Goal: Task Accomplishment & Management: Manage account settings

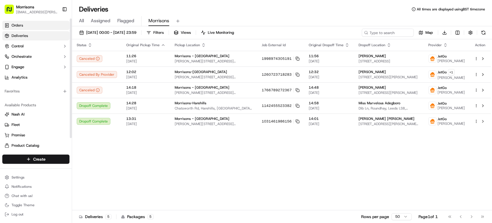
click at [22, 24] on span "Orders" at bounding box center [18, 25] width 12 height 5
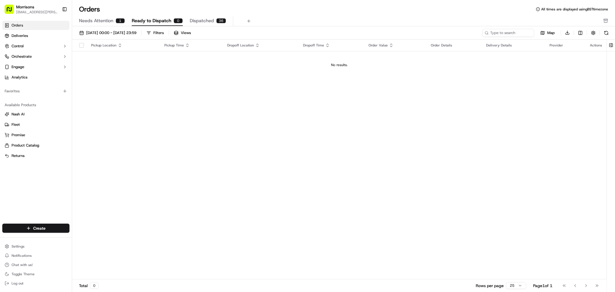
click at [27, 26] on link "Orders" at bounding box center [35, 25] width 67 height 9
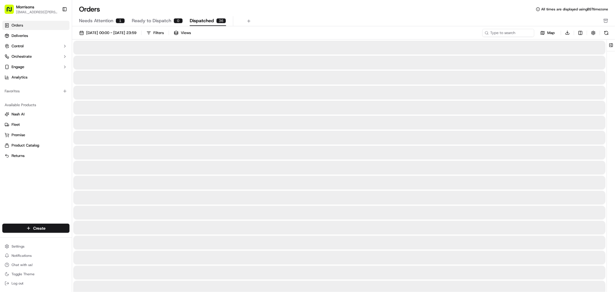
click at [218, 18] on div "36" at bounding box center [221, 20] width 10 height 5
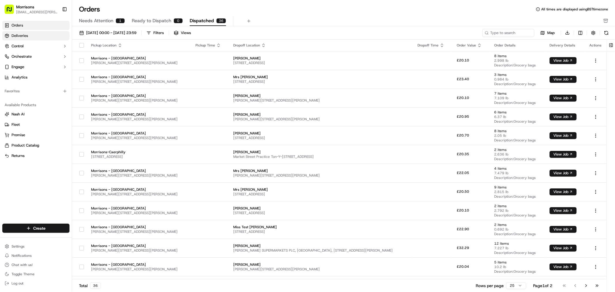
click at [21, 37] on span "Deliveries" at bounding box center [20, 35] width 16 height 5
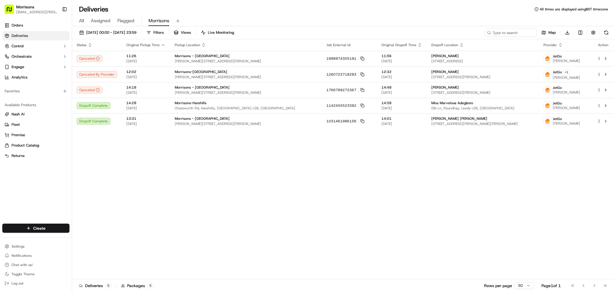
click at [181, 171] on div "Status Original Pickup Time Pickup Location Job External Id Original Dropoff Ti…" at bounding box center [343, 159] width 542 height 240
click at [163, 22] on span "Morrisons" at bounding box center [158, 20] width 21 height 7
click at [114, 31] on span "20/09/2025 00:00 - 22/09/2025 23:59" at bounding box center [111, 32] width 50 height 5
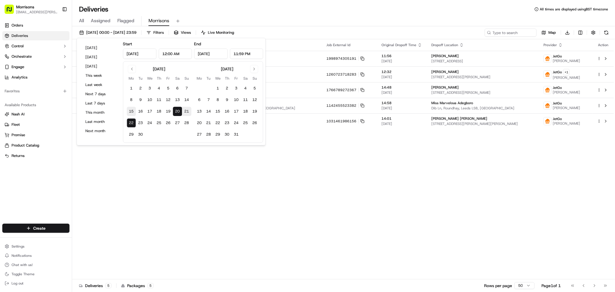
click at [131, 110] on button "15" at bounding box center [131, 111] width 9 height 9
type input "Sep 15, 2025"
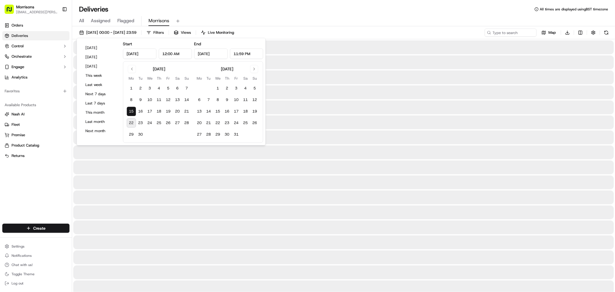
click at [131, 125] on button "22" at bounding box center [131, 122] width 9 height 9
type input "Sep 22, 2025"
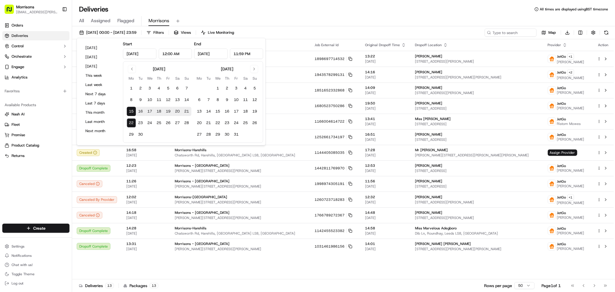
click at [335, 23] on div "All Assigned Flagged Morrisons" at bounding box center [343, 21] width 543 height 10
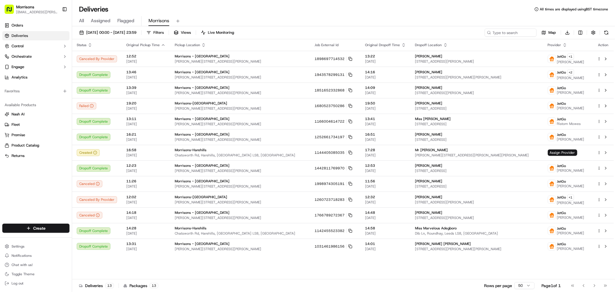
click at [81, 20] on span "All" at bounding box center [81, 20] width 5 height 7
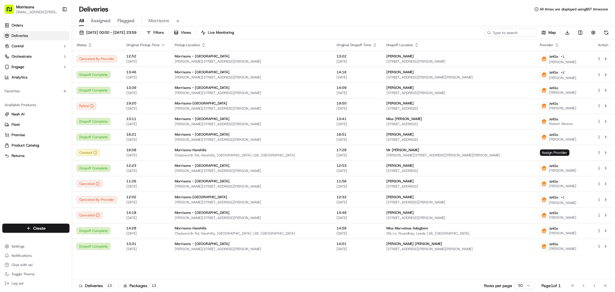
click at [96, 20] on span "Assigned" at bounding box center [101, 20] width 20 height 7
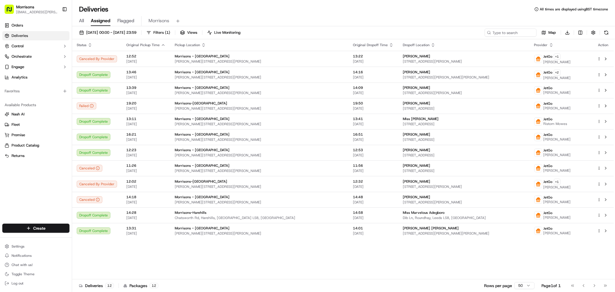
click at [121, 21] on span "Flagged" at bounding box center [125, 20] width 17 height 7
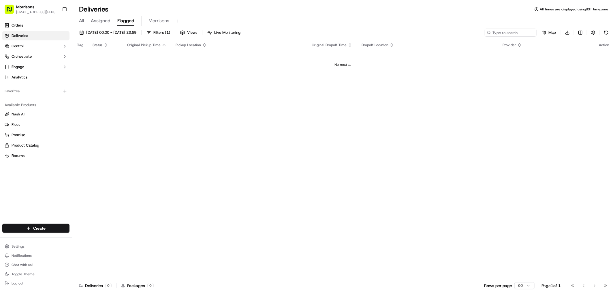
click at [80, 18] on span "All" at bounding box center [81, 20] width 5 height 7
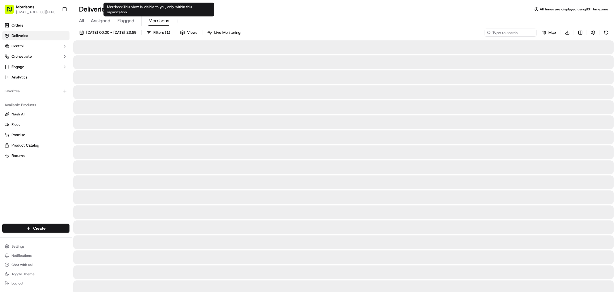
click at [160, 20] on span "Morrisons" at bounding box center [158, 20] width 21 height 7
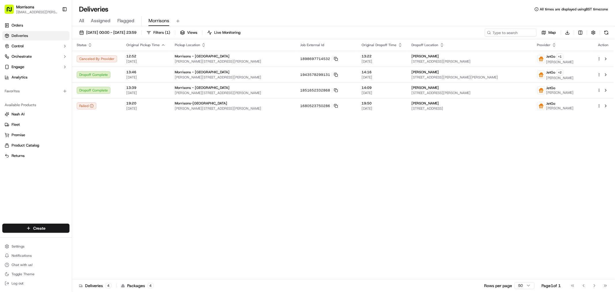
click at [153, 20] on span "Morrisons" at bounding box center [158, 20] width 21 height 7
click at [116, 32] on span "15/09/2025 00:00 - 17/09/2025 23:59" at bounding box center [111, 32] width 50 height 5
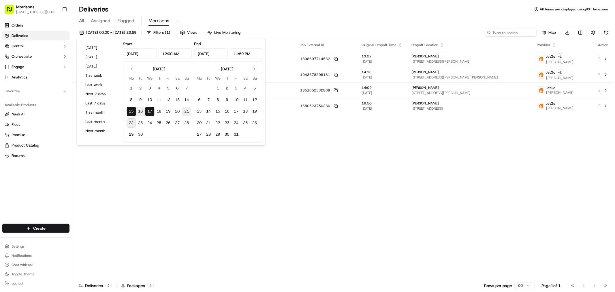
click at [186, 114] on button "21" at bounding box center [186, 111] width 9 height 9
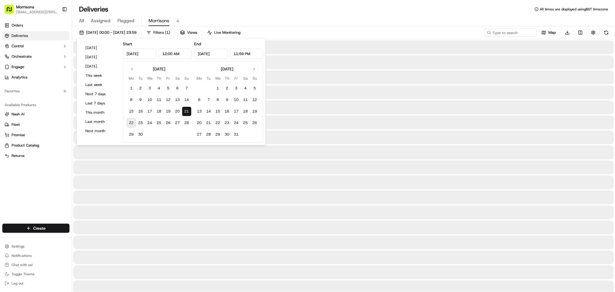
type input "Sep 21, 2025"
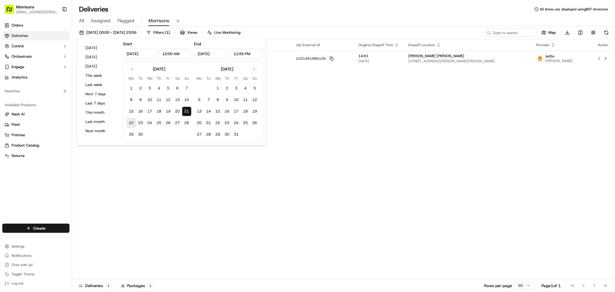
click at [368, 118] on div "Status Original Pickup Time Pickup Location Job External Id Original Dropoff Ti…" at bounding box center [343, 159] width 542 height 240
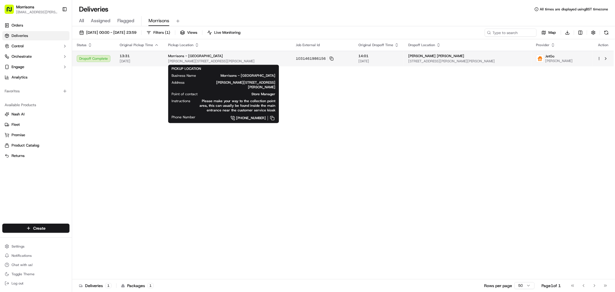
click at [178, 57] on span "Morrisons - Thornbury" at bounding box center [195, 56] width 55 height 5
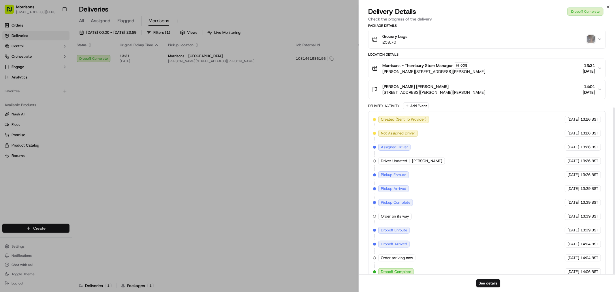
scroll to position [125, 0]
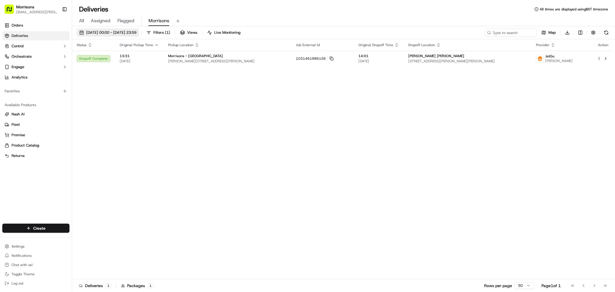
click at [123, 32] on span "21/09/2025 00:00 - 21/09/2025 23:59" at bounding box center [111, 32] width 50 height 5
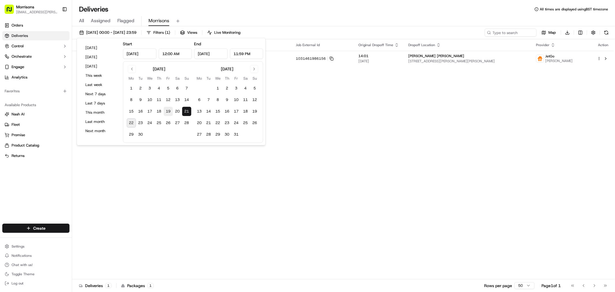
click at [169, 111] on button "19" at bounding box center [168, 111] width 9 height 9
type input "Sep 19, 2025"
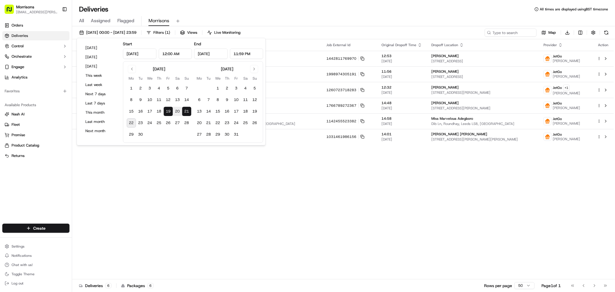
click at [203, 191] on div "Status Original Pickup Time Pickup Location Job External Id Original Dropoff Ti…" at bounding box center [343, 159] width 542 height 240
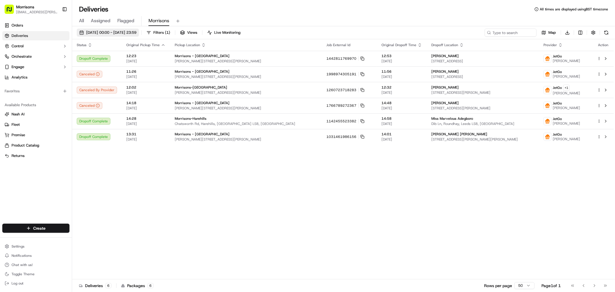
click at [93, 32] on span "19/09/2025 00:00 - 21/09/2025 23:59" at bounding box center [111, 32] width 50 height 5
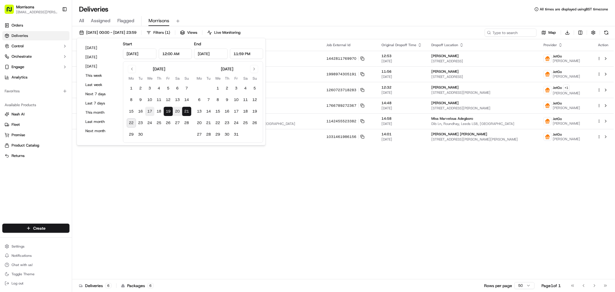
click at [150, 113] on button "17" at bounding box center [149, 111] width 9 height 9
type input "Sep 17, 2025"
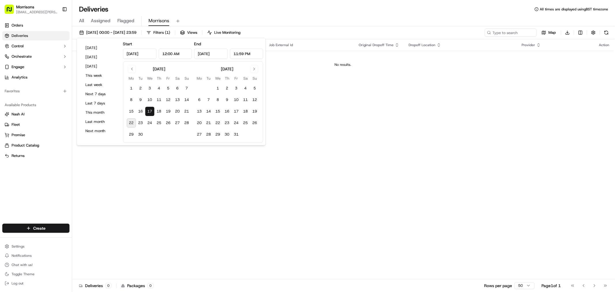
click at [131, 125] on button "22" at bounding box center [131, 122] width 9 height 9
type input "Sep 22, 2025"
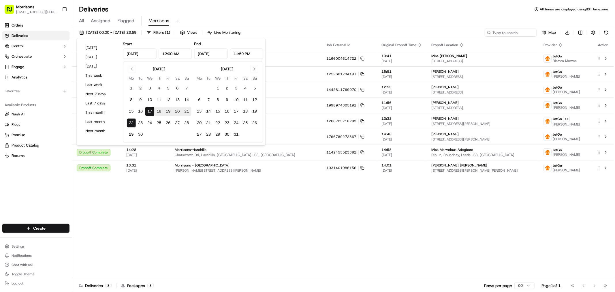
click at [194, 194] on div "Status Original Pickup Time Pickup Location Job External Id Original Dropoff Ti…" at bounding box center [343, 159] width 542 height 240
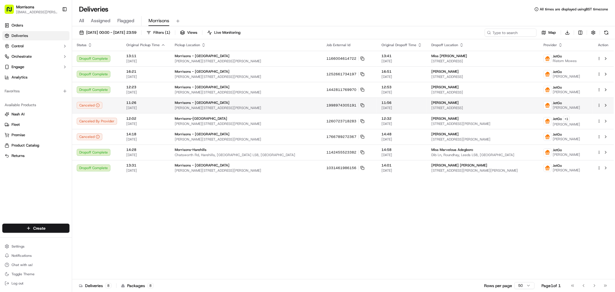
click at [492, 108] on span "9, 9 Harrogate St, Bradford BD3 0LG, UK" at bounding box center [482, 107] width 103 height 5
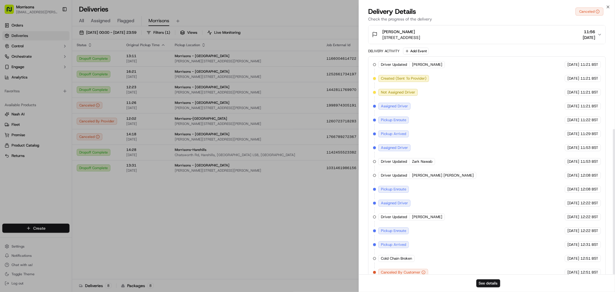
scroll to position [180, 0]
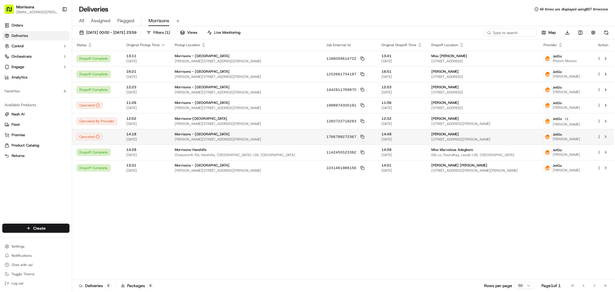
click at [177, 139] on span "Rushton Ave, Bradford, England BD3, GB" at bounding box center [246, 139] width 143 height 5
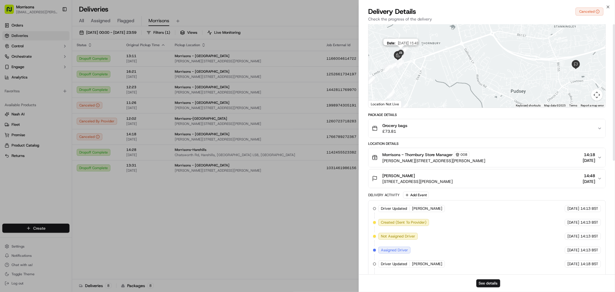
scroll to position [0, 0]
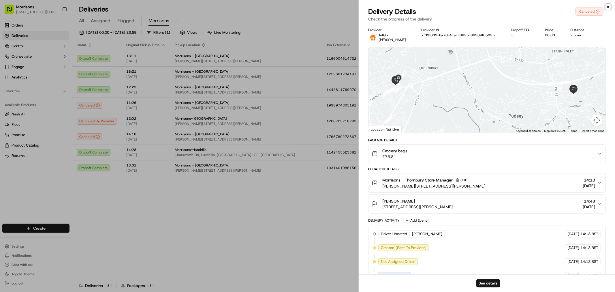
click at [492, 6] on icon "button" at bounding box center [608, 7] width 5 height 5
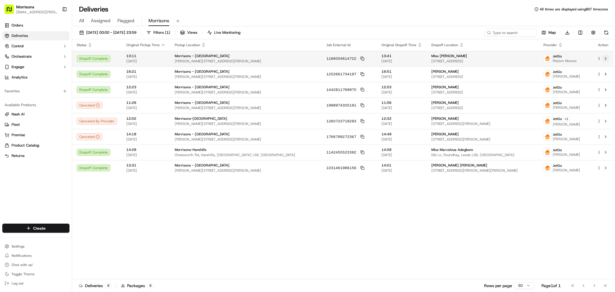
click at [492, 61] on button at bounding box center [605, 58] width 7 height 7
click at [492, 59] on button at bounding box center [605, 58] width 7 height 7
click at [492, 59] on span "42 Gain Ln, Bradford BD3 7EA, UK" at bounding box center [482, 61] width 103 height 5
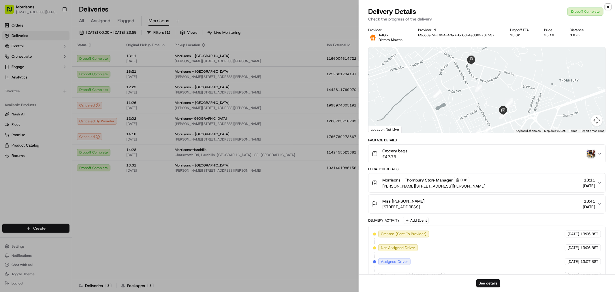
click at [492, 5] on icon "button" at bounding box center [608, 7] width 5 height 5
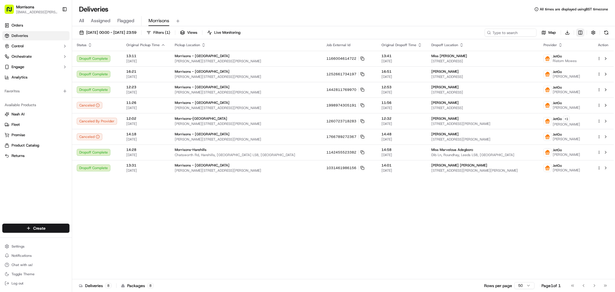
click at [492, 32] on html "Morrisons gemma.1.barlow@morrisonsplc.co.uk Toggle Sidebar Orders Deliveries Co…" at bounding box center [307, 146] width 615 height 292
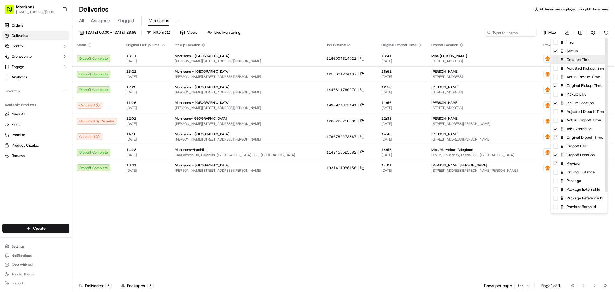
click at [492, 61] on span at bounding box center [555, 59] width 5 height 5
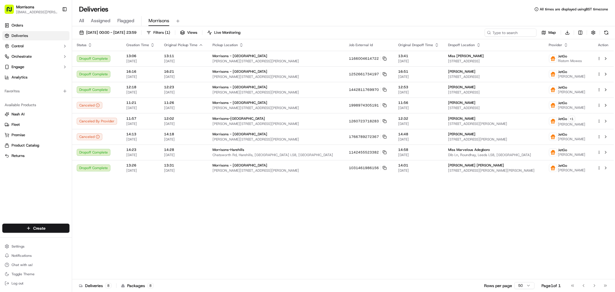
click at [372, 209] on html "Morrisons gemma.1.barlow@morrisonsplc.co.uk Toggle Sidebar Orders Deliveries Co…" at bounding box center [307, 146] width 615 height 292
click at [492, 32] on html "Morrisons gemma.1.barlow@morrisonsplc.co.uk Toggle Sidebar Orders Deliveries Co…" at bounding box center [307, 146] width 615 height 292
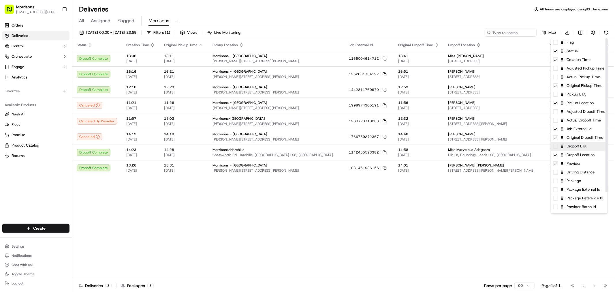
click at [492, 147] on span at bounding box center [555, 146] width 5 height 5
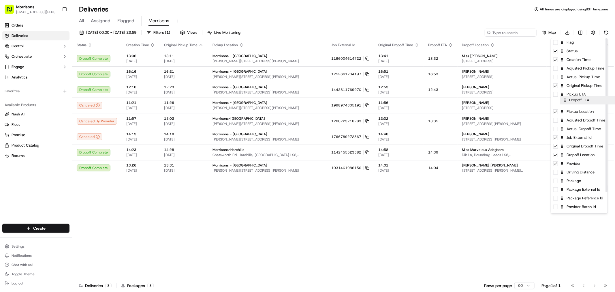
drag, startPoint x: 589, startPoint y: 146, endPoint x: 599, endPoint y: 96, distance: 51.0
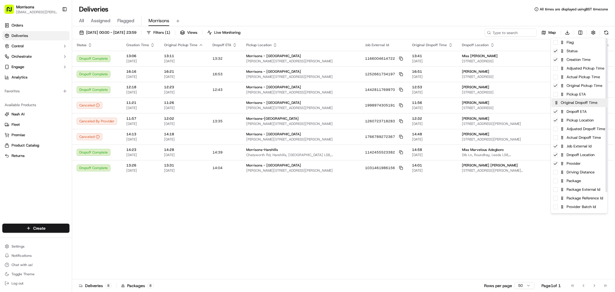
drag, startPoint x: 585, startPoint y: 147, endPoint x: 586, endPoint y: 101, distance: 46.1
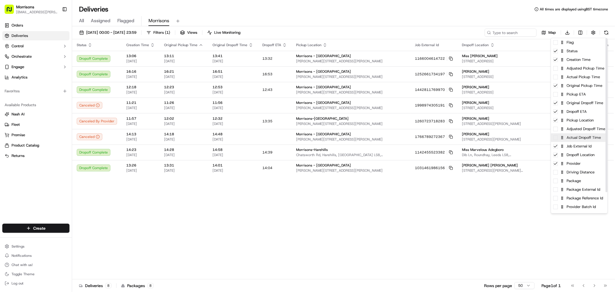
click at [492, 139] on span at bounding box center [555, 137] width 5 height 5
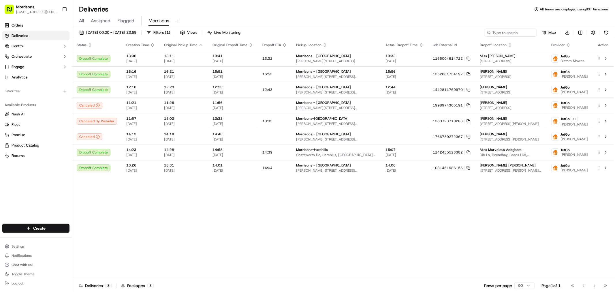
click at [476, 207] on html "Morrisons gemma.1.barlow@morrisonsplc.co.uk Toggle Sidebar Orders Deliveries Co…" at bounding box center [307, 146] width 615 height 292
click at [492, 33] on html "Morrisons gemma.1.barlow@morrisonsplc.co.uk Toggle Sidebar Orders Deliveries Co…" at bounding box center [307, 146] width 615 height 292
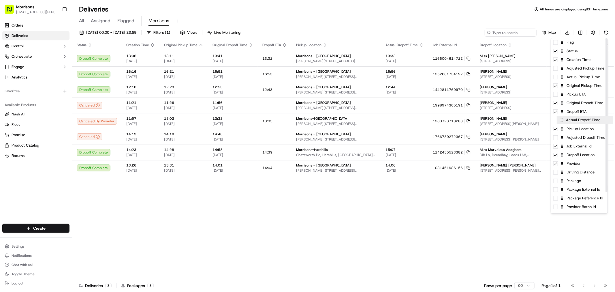
drag, startPoint x: 589, startPoint y: 140, endPoint x: 595, endPoint y: 121, distance: 19.9
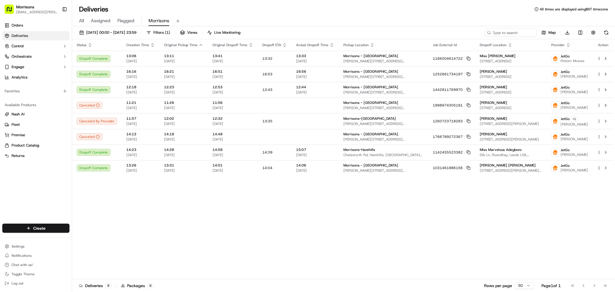
drag, startPoint x: 387, startPoint y: 204, endPoint x: 393, endPoint y: 203, distance: 6.4
click at [387, 204] on html "Morrisons gemma.1.barlow@morrisonsplc.co.uk Toggle Sidebar Orders Deliveries Co…" at bounding box center [307, 146] width 615 height 292
click at [492, 32] on html "Morrisons gemma.1.barlow@morrisonsplc.co.uk Toggle Sidebar Orders Deliveries Co…" at bounding box center [307, 146] width 615 height 292
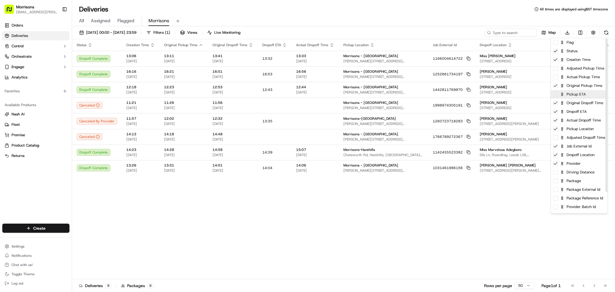
click at [492, 95] on span at bounding box center [555, 94] width 5 height 5
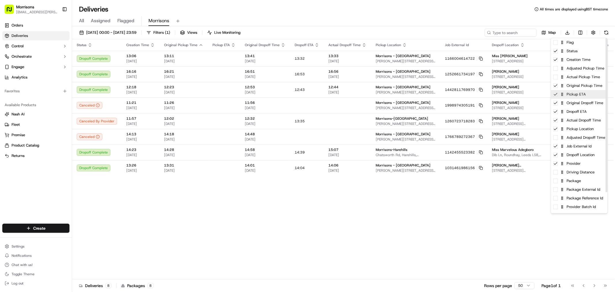
click at [492, 95] on icon at bounding box center [555, 94] width 5 height 5
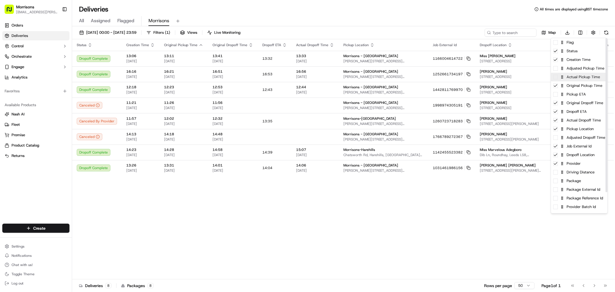
click at [492, 77] on span at bounding box center [555, 77] width 5 height 5
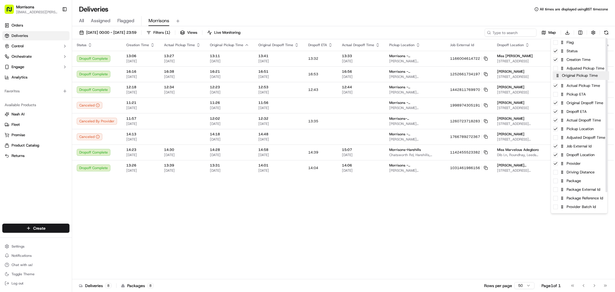
drag, startPoint x: 577, startPoint y: 86, endPoint x: 578, endPoint y: 74, distance: 12.5
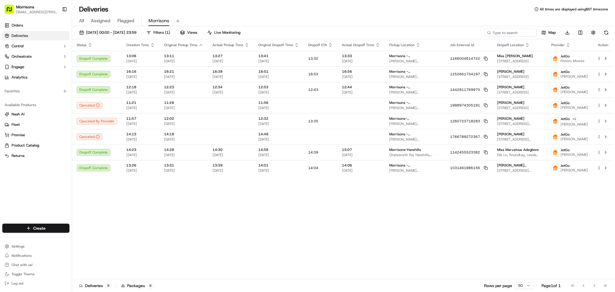
click at [492, 189] on html "Morrisons gemma.1.barlow@morrisonsplc.co.uk Toggle Sidebar Orders Deliveries Co…" at bounding box center [307, 146] width 615 height 292
click at [189, 217] on div "Status Creation Time Original Pickup Time Actual Pickup Time Original Dropoff T…" at bounding box center [343, 159] width 542 height 240
click at [170, 31] on span "( 1 )" at bounding box center [167, 32] width 5 height 5
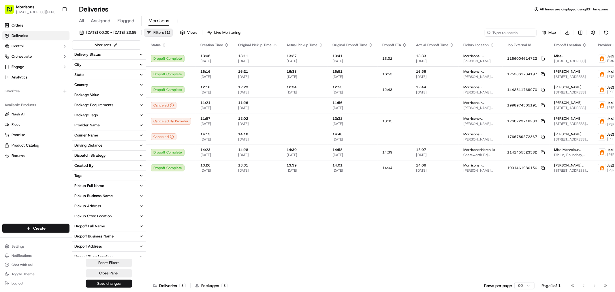
click at [170, 31] on span "( 1 )" at bounding box center [167, 32] width 5 height 5
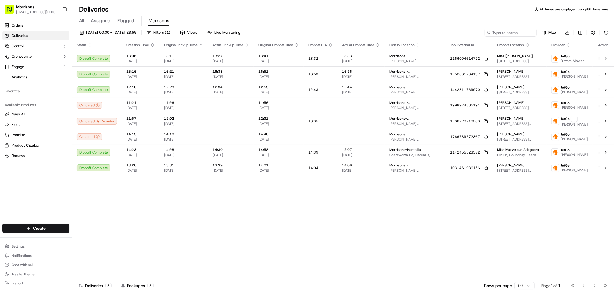
click at [270, 222] on div "Status Creation Time Original Pickup Time Actual Pickup Time Original Dropoff T…" at bounding box center [343, 159] width 542 height 240
click at [349, 222] on div "Status Creation Time Original Pickup Time Actual Pickup Time Original Dropoff T…" at bounding box center [343, 159] width 542 height 240
click at [170, 31] on span "Filters ( 1 )" at bounding box center [161, 32] width 17 height 5
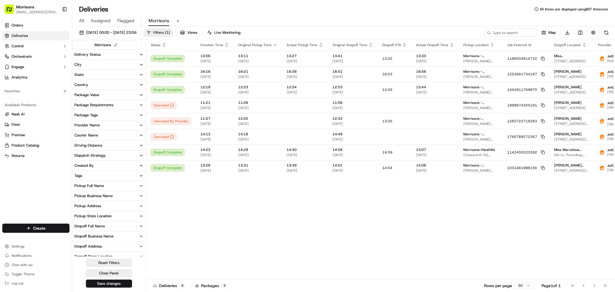
click at [170, 31] on span "Filters ( 1 )" at bounding box center [161, 32] width 17 height 5
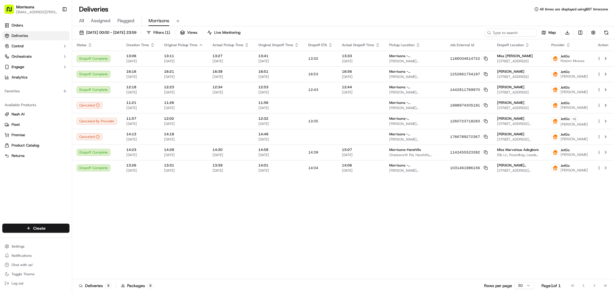
click at [244, 222] on div "Status Creation Time Original Pickup Time Actual Pickup Time Original Dropoff T…" at bounding box center [343, 159] width 542 height 240
click at [150, 45] on icon "button" at bounding box center [152, 45] width 5 height 5
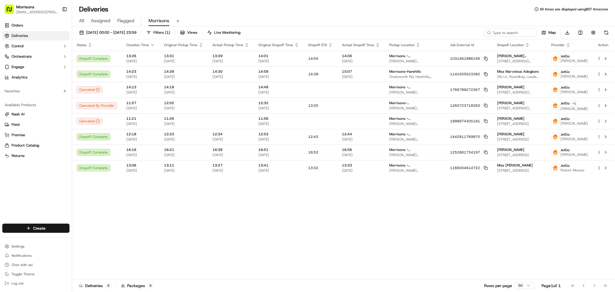
click at [154, 206] on div "Status Creation Time Original Pickup Time Actual Pickup Time Original Dropoff T…" at bounding box center [343, 159] width 542 height 240
click at [173, 213] on div "Status Creation Time Original Pickup Time Actual Pickup Time Original Dropoff T…" at bounding box center [343, 159] width 542 height 240
click at [231, 217] on div "Status Creation Time Original Pickup Time Actual Pickup Time Original Dropoff T…" at bounding box center [343, 159] width 542 height 240
click at [105, 33] on span "17/09/2025 00:00 - 22/09/2025 23:59" at bounding box center [111, 32] width 50 height 5
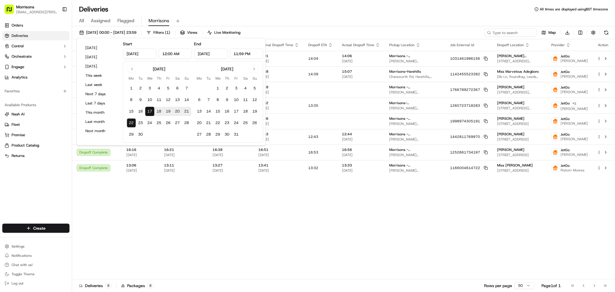
click at [123, 197] on div "Status Creation Time Original Pickup Time Actual Pickup Time Original Dropoff T…" at bounding box center [343, 159] width 542 height 240
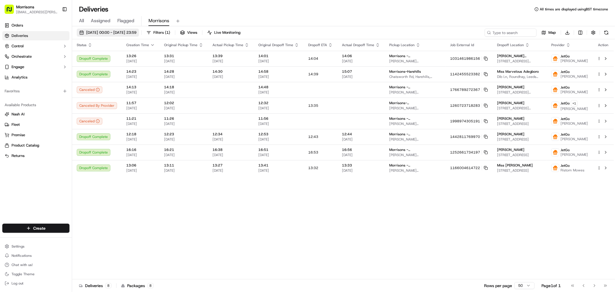
click at [107, 31] on span "17/09/2025 00:00 - 22/09/2025 23:59" at bounding box center [111, 32] width 50 height 5
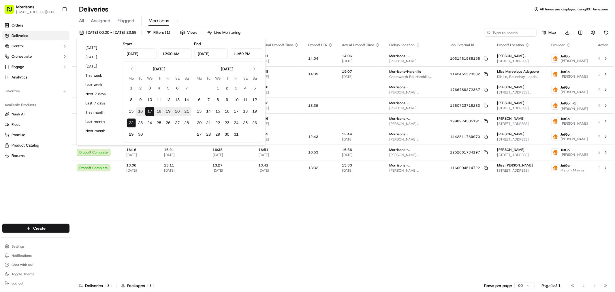
click at [140, 110] on button "16" at bounding box center [140, 111] width 9 height 9
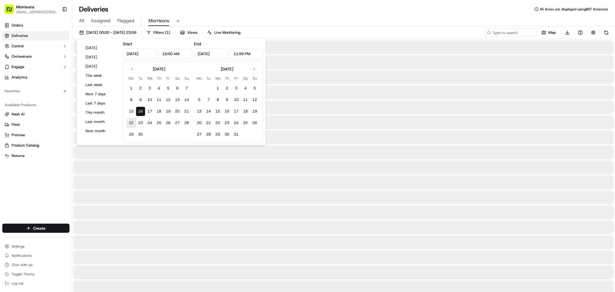
type input "Sep 16, 2025"
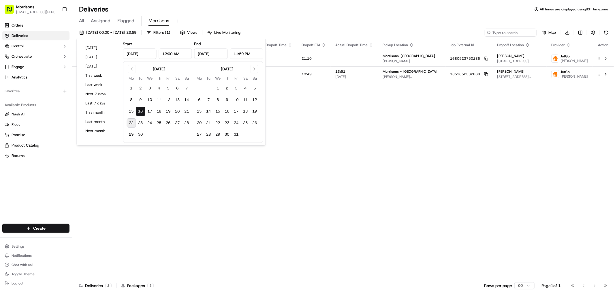
click at [134, 121] on button "22" at bounding box center [131, 122] width 9 height 9
type input "Sep 22, 2025"
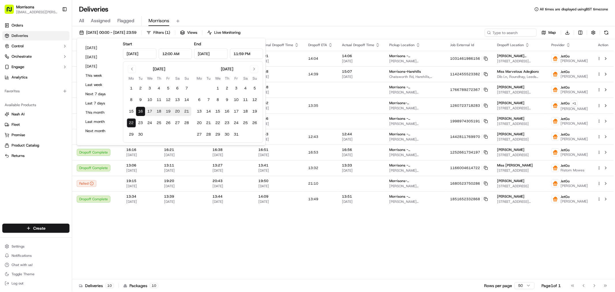
click at [159, 222] on div "Status Creation Time Original Pickup Time Actual Pickup Time Original Dropoff T…" at bounding box center [343, 159] width 542 height 240
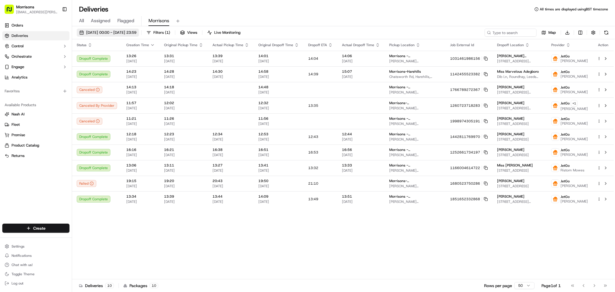
click at [125, 32] on span "16/09/2025 00:00 - 22/09/2025 23:59" at bounding box center [111, 32] width 50 height 5
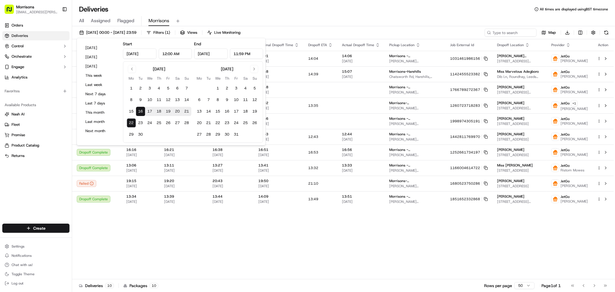
click at [178, 222] on div "Status Creation Time Original Pickup Time Actual Pickup Time Original Dropoff T…" at bounding box center [343, 159] width 542 height 240
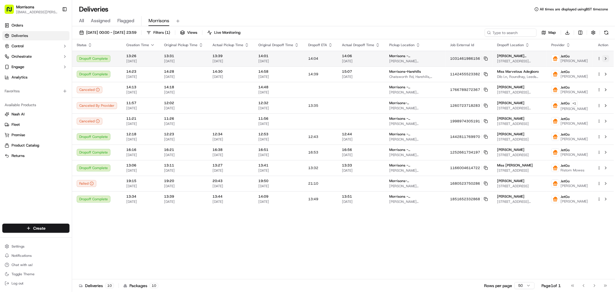
click at [492, 60] on button at bounding box center [605, 58] width 7 height 7
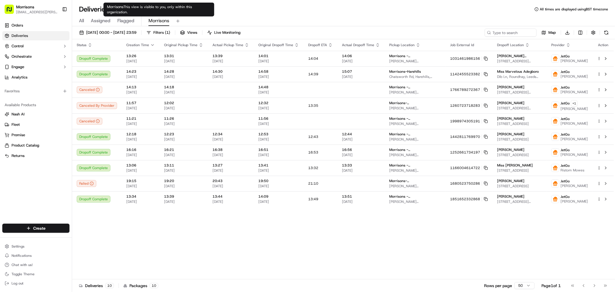
click at [153, 21] on span "Morrisons" at bounding box center [158, 20] width 21 height 7
click at [154, 20] on span "Morrisons" at bounding box center [158, 20] width 21 height 7
click at [170, 31] on span "Filters ( 1 )" at bounding box center [161, 32] width 17 height 5
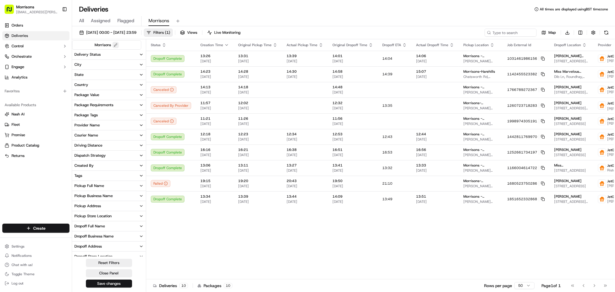
click at [117, 45] on button at bounding box center [115, 45] width 6 height 6
click at [133, 43] on button at bounding box center [135, 44] width 7 height 7
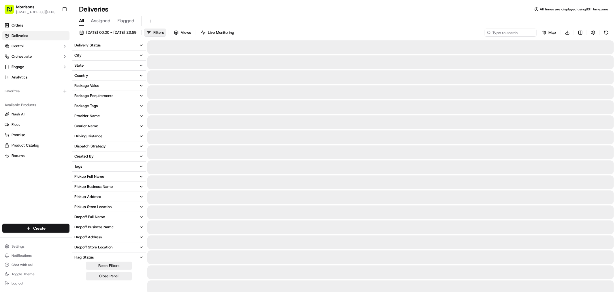
click at [81, 18] on span "All" at bounding box center [81, 20] width 5 height 7
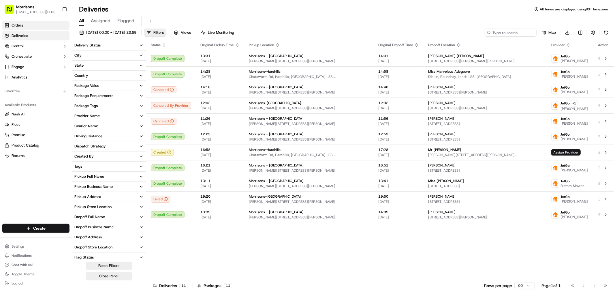
click at [18, 27] on span "Orders" at bounding box center [18, 25] width 12 height 5
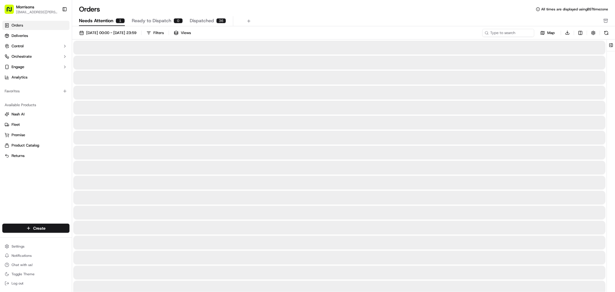
click at [97, 18] on span "Needs Attention" at bounding box center [96, 20] width 34 height 7
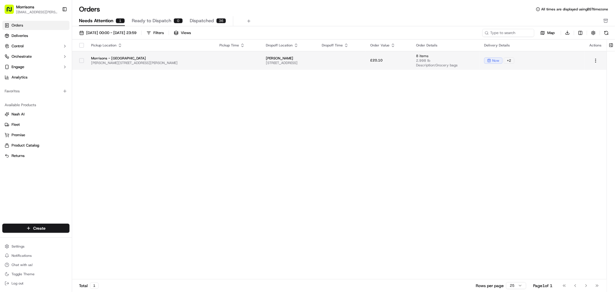
click at [82, 62] on button "button" at bounding box center [81, 60] width 5 height 5
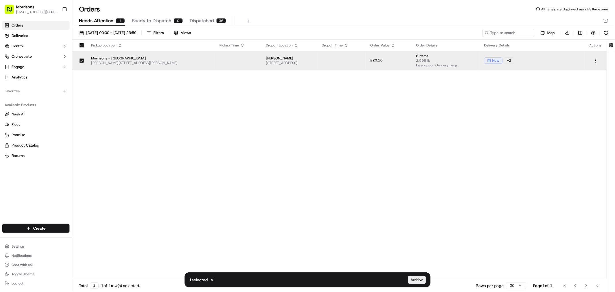
click at [420, 222] on span "Archive" at bounding box center [416, 279] width 13 height 5
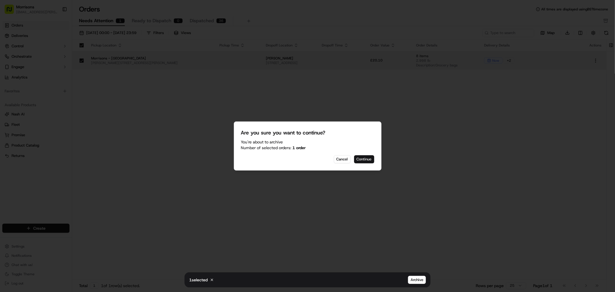
click at [372, 157] on button "Continue" at bounding box center [364, 159] width 20 height 8
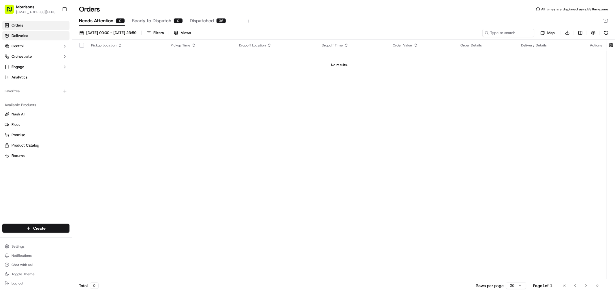
click at [17, 33] on span "Deliveries" at bounding box center [20, 35] width 16 height 5
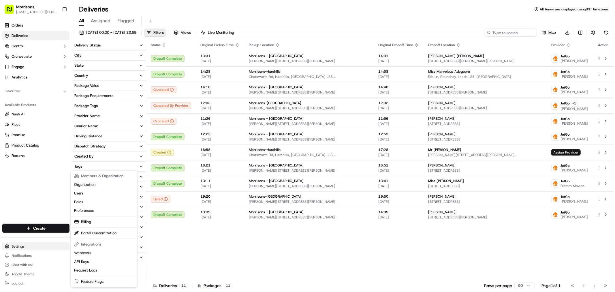
click at [28, 222] on html "Morrisons gemma.1.barlow@morrisonsplc.co.uk Toggle Sidebar Orders Deliveries Co…" at bounding box center [307, 146] width 615 height 292
click at [10, 180] on html "Morrisons gemma.1.barlow@morrisonsplc.co.uk Toggle Sidebar Orders Deliveries Co…" at bounding box center [307, 146] width 615 height 292
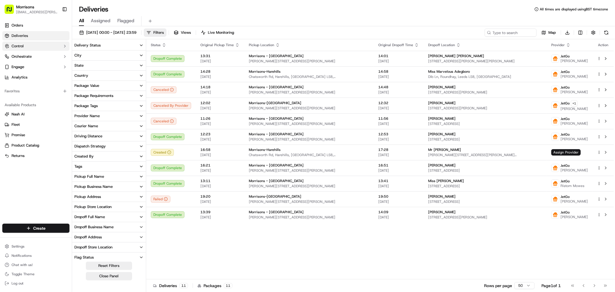
click at [24, 45] on span "Control" at bounding box center [18, 46] width 12 height 5
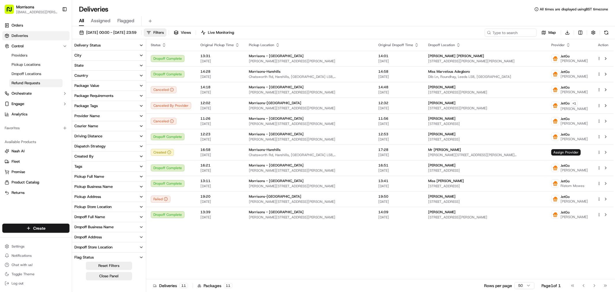
click at [18, 84] on span "Refund Requests" at bounding box center [26, 82] width 29 height 5
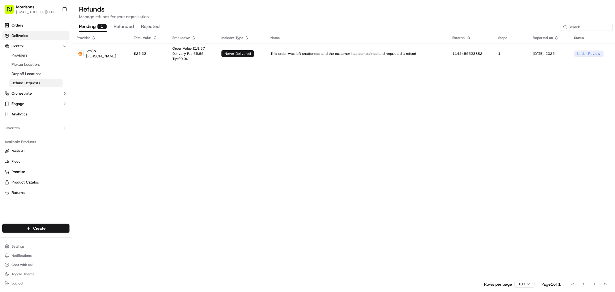
click at [21, 33] on span "Deliveries" at bounding box center [20, 35] width 16 height 5
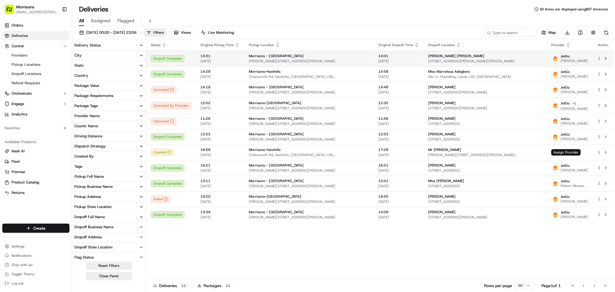
click at [306, 59] on span "Rushton Ave, Bradford, England BD3, GB" at bounding box center [309, 61] width 120 height 5
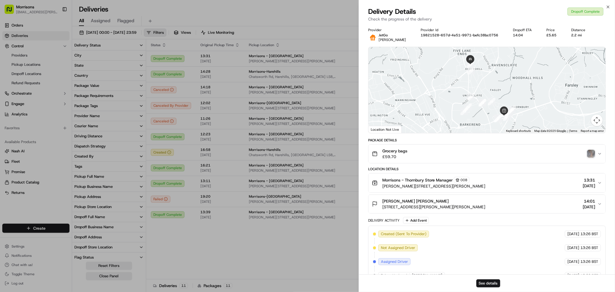
click at [492, 154] on img "button" at bounding box center [591, 154] width 8 height 8
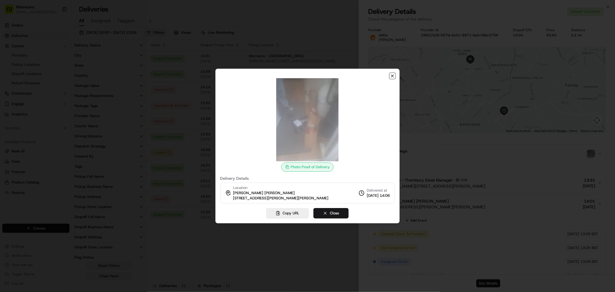
click at [394, 76] on icon "button" at bounding box center [392, 76] width 5 height 5
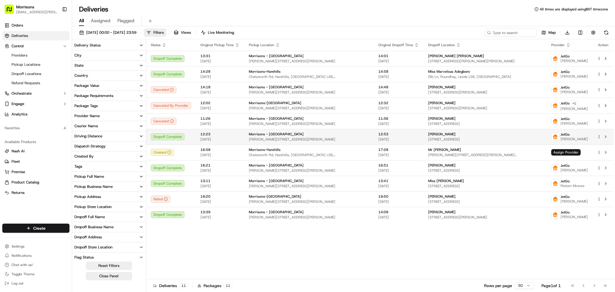
click at [492, 139] on div "JetGo Adnan Khalid" at bounding box center [569, 136] width 37 height 9
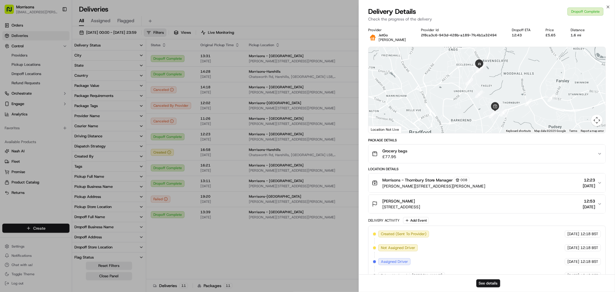
click at [420, 157] on div "Grocery bags £77.95" at bounding box center [484, 154] width 225 height 12
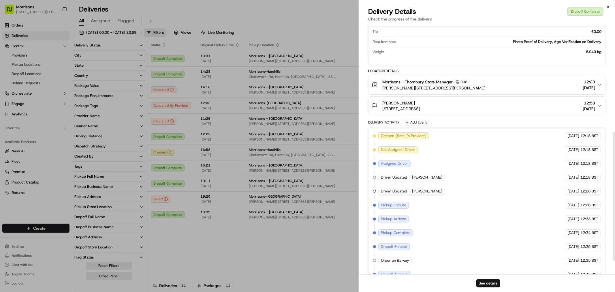
scroll to position [232, 0]
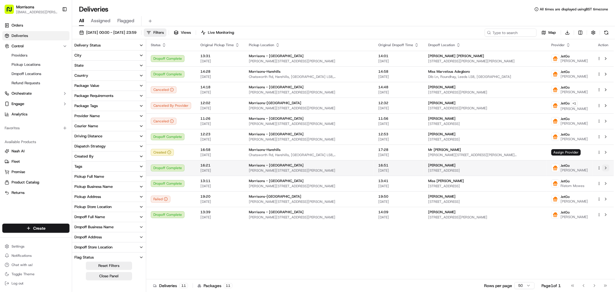
click at [492, 169] on button at bounding box center [605, 167] width 7 height 7
click at [487, 166] on div "Mrs Jane Forbes" at bounding box center [485, 165] width 114 height 5
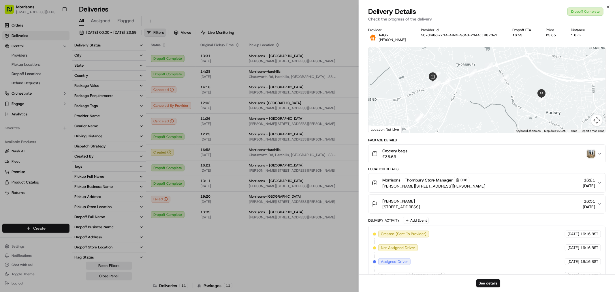
click at [492, 155] on img "button" at bounding box center [591, 154] width 8 height 8
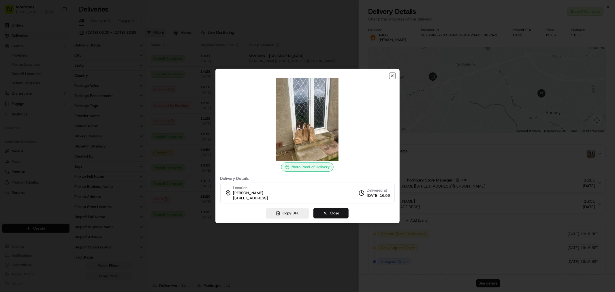
click at [393, 76] on icon "button" at bounding box center [392, 76] width 5 height 5
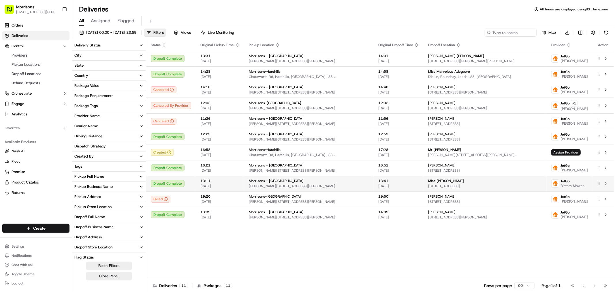
click at [492, 187] on span "42 Gain Ln, Bradford BD3 7EA, UK" at bounding box center [485, 186] width 114 height 5
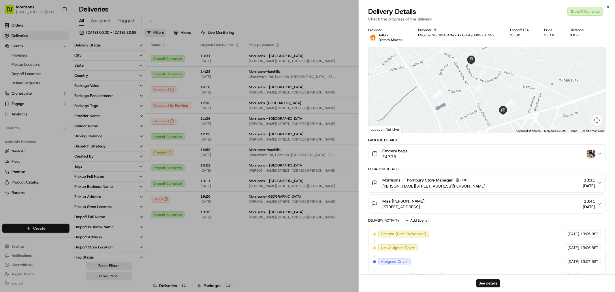
click at [492, 153] on img "button" at bounding box center [591, 154] width 8 height 8
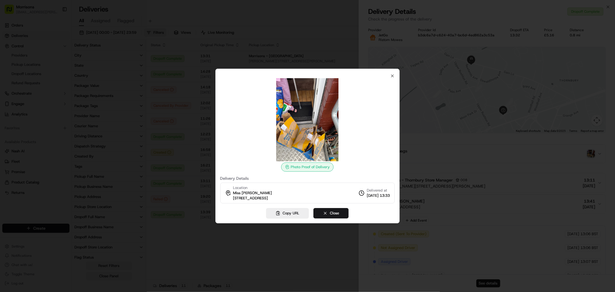
click at [289, 222] on div at bounding box center [307, 146] width 615 height 292
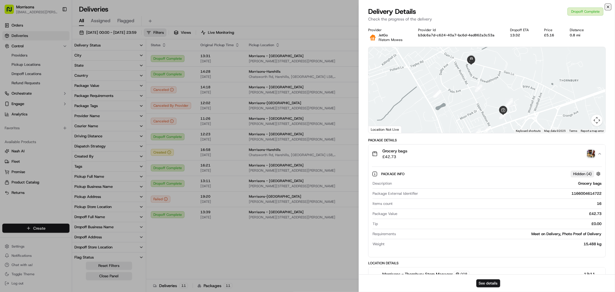
click at [492, 7] on icon "button" at bounding box center [608, 7] width 5 height 5
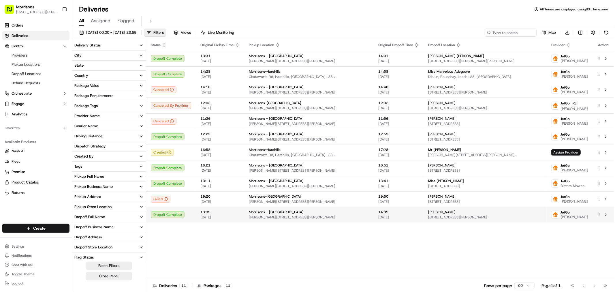
click at [462, 215] on span "15 Sunnybank Grove, Thornbury, Bradford BD3 7DJ, UK" at bounding box center [485, 217] width 114 height 5
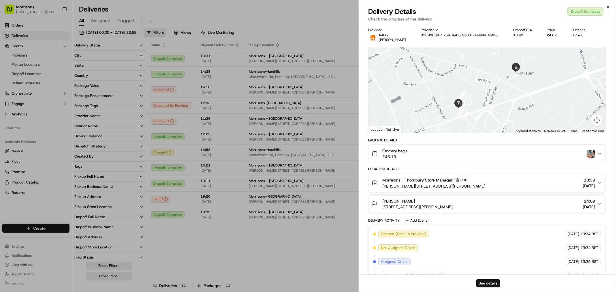
click at [492, 152] on img "button" at bounding box center [591, 154] width 8 height 8
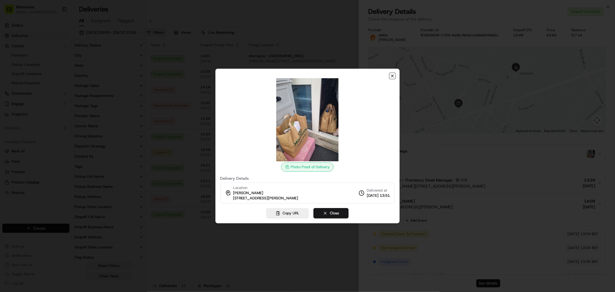
click at [391, 74] on icon "button" at bounding box center [392, 76] width 5 height 5
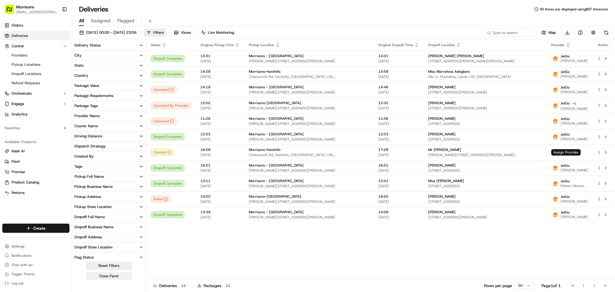
click at [117, 222] on button "Close Panel" at bounding box center [109, 276] width 46 height 8
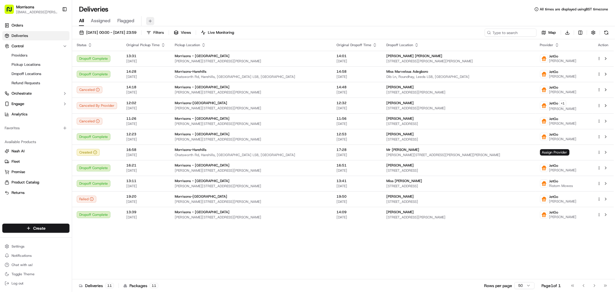
click at [150, 18] on button at bounding box center [150, 21] width 8 height 8
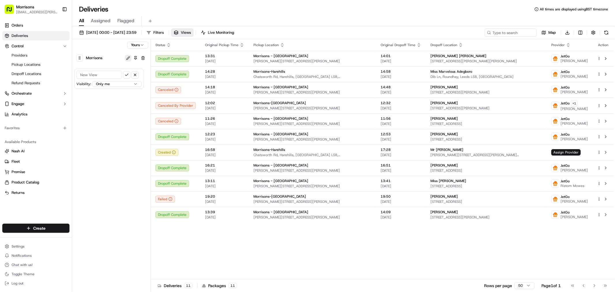
click at [128, 59] on button at bounding box center [128, 58] width 7 height 7
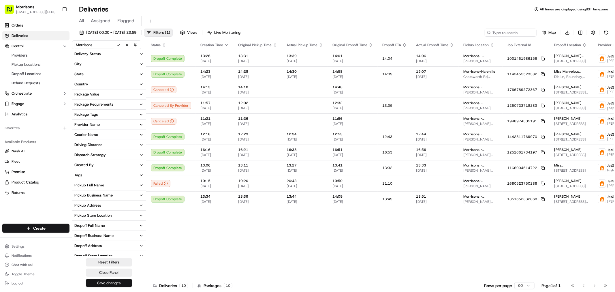
click at [112, 222] on button "Save changes" at bounding box center [109, 283] width 46 height 8
click at [118, 222] on button "Close Panel" at bounding box center [109, 272] width 46 height 8
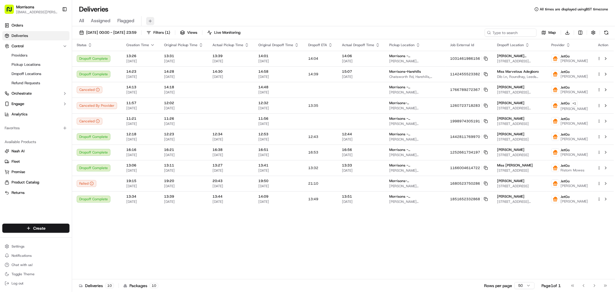
click at [148, 19] on button at bounding box center [150, 21] width 8 height 8
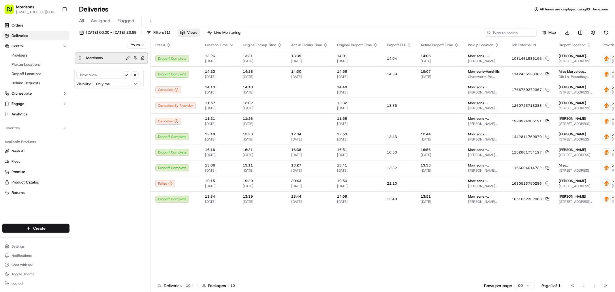
click at [134, 57] on button at bounding box center [135, 57] width 7 height 7
click at [135, 42] on html "Morrisons gemma.1.barlow@morrisonsplc.co.uk Toggle Sidebar Orders Deliveries Co…" at bounding box center [307, 146] width 615 height 292
click at [108, 50] on html "Morrisons gemma.1.barlow@morrisonsplc.co.uk Toggle Sidebar Orders Deliveries Co…" at bounding box center [307, 146] width 615 height 292
click at [112, 84] on html "Morrisons gemma.1.barlow@morrisonsplc.co.uk Toggle Sidebar Orders Deliveries Co…" at bounding box center [307, 146] width 615 height 292
select select "user"
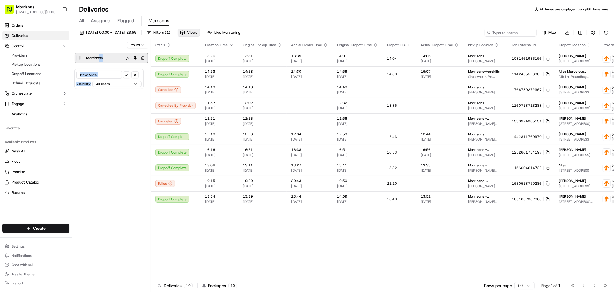
drag, startPoint x: 100, startPoint y: 60, endPoint x: 108, endPoint y: 88, distance: 28.7
click at [108, 100] on div "Yours Morrisons Visibility: All users All users within this organization Only m…" at bounding box center [111, 166] width 79 height 254
click at [108, 76] on input at bounding box center [99, 75] width 46 height 8
drag, startPoint x: 101, startPoint y: 115, endPoint x: 108, endPoint y: 100, distance: 16.1
click at [101, 115] on div "Yours Morrisons Visibility: All users All users within this organization Only m…" at bounding box center [111, 166] width 79 height 254
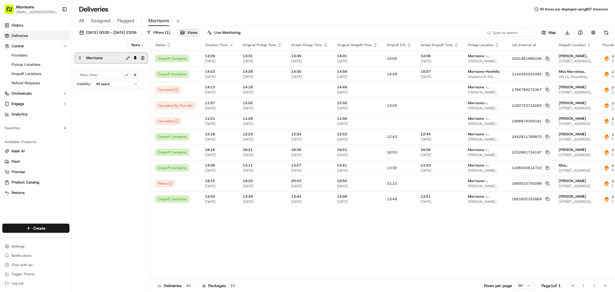
click at [113, 71] on input at bounding box center [99, 75] width 46 height 8
click at [106, 124] on div "Yours Morrisons Visibility: All users All users within this organization Only m…" at bounding box center [111, 166] width 79 height 254
click at [105, 76] on input at bounding box center [99, 75] width 46 height 8
type input "Morrisons"
click at [125, 74] on button "submit" at bounding box center [126, 74] width 7 height 7
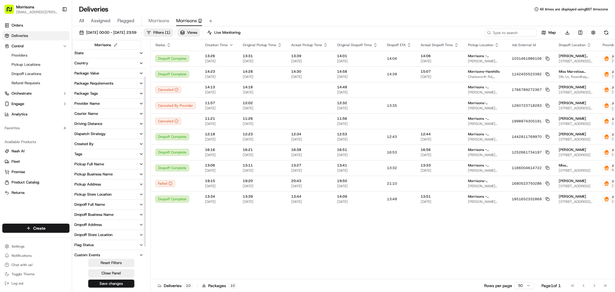
scroll to position [44, 0]
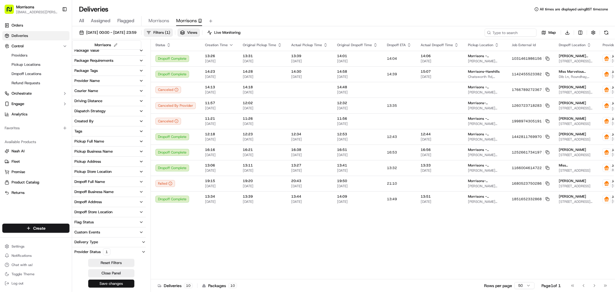
click at [119, 222] on button "Save changes" at bounding box center [111, 283] width 46 height 8
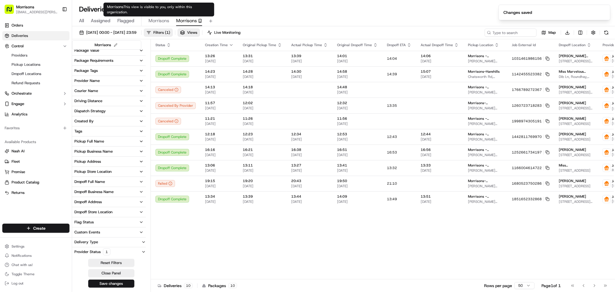
click at [162, 21] on span "Morrisons" at bounding box center [158, 20] width 21 height 7
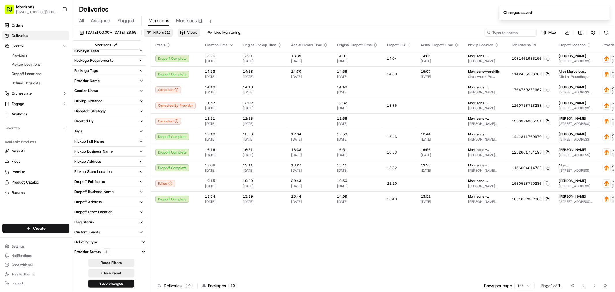
click at [163, 21] on span "Morrisons" at bounding box center [158, 20] width 21 height 7
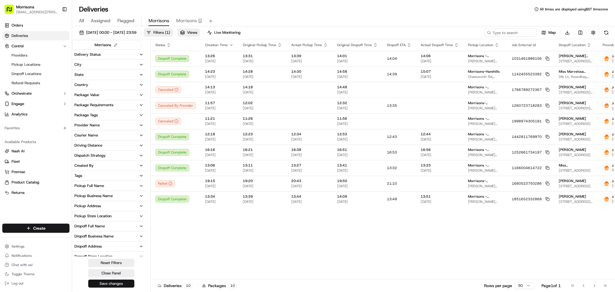
click at [118, 222] on button "Save changes" at bounding box center [111, 283] width 46 height 8
click at [118, 222] on button "Close Panel" at bounding box center [111, 273] width 46 height 8
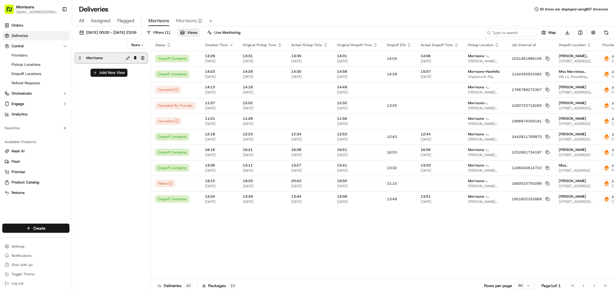
click at [138, 42] on html "Morrisons gemma.1.barlow@morrisonsplc.co.uk Toggle Sidebar Orders Deliveries Co…" at bounding box center [307, 146] width 615 height 292
click at [136, 41] on html "Morrisons gemma.1.barlow@morrisonsplc.co.uk Toggle Sidebar Orders Deliveries Co…" at bounding box center [307, 146] width 615 height 292
click at [142, 58] on button "button" at bounding box center [142, 57] width 7 height 7
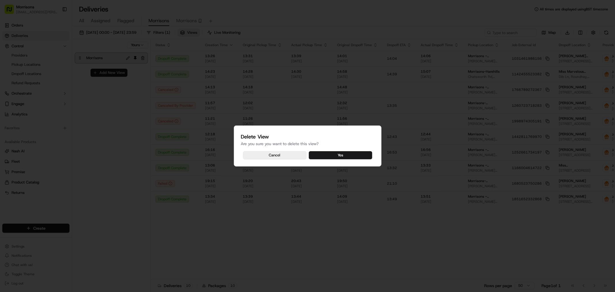
click at [282, 154] on button "Cancel" at bounding box center [274, 155] width 63 height 8
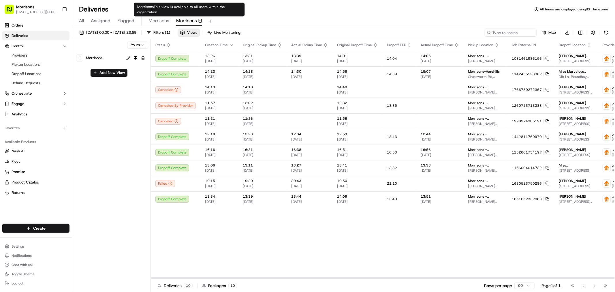
click at [188, 17] on button "Morrisons" at bounding box center [189, 21] width 26 height 10
click at [159, 19] on span "Morrisons" at bounding box center [158, 20] width 21 height 7
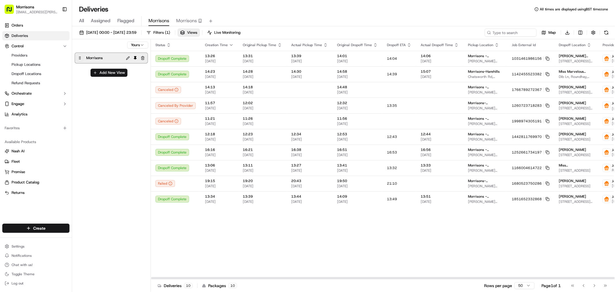
click at [142, 58] on button "button" at bounding box center [142, 57] width 7 height 7
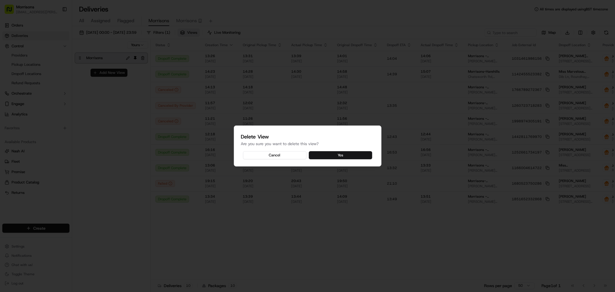
click at [344, 153] on button "Yes" at bounding box center [340, 155] width 63 height 8
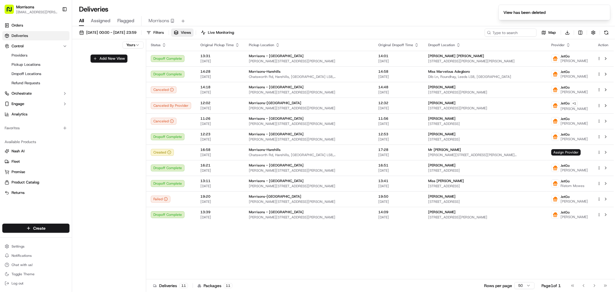
click at [133, 41] on div "Yours Add New View" at bounding box center [109, 166] width 74 height 254
click at [133, 45] on html "Morrisons gemma.1.barlow@morrisonsplc.co.uk Toggle Sidebar Orders Deliveries Co…" at bounding box center [307, 146] width 615 height 292
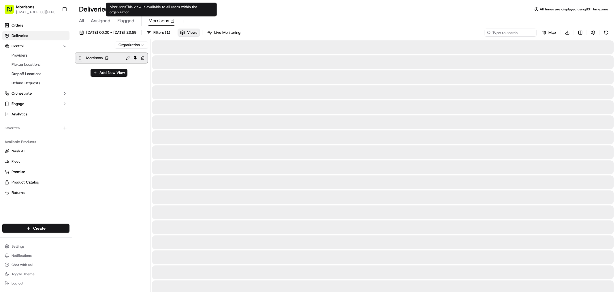
click at [159, 19] on span "Morrisons" at bounding box center [158, 20] width 21 height 7
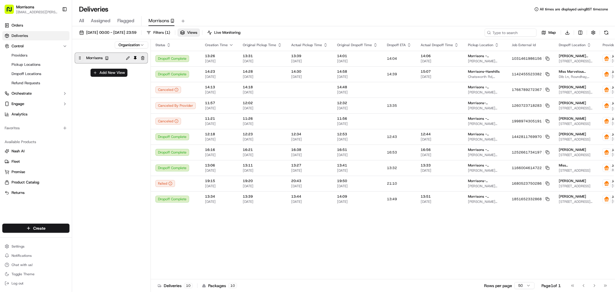
click at [106, 110] on div "Organization Morrisons Add New View" at bounding box center [111, 166] width 79 height 254
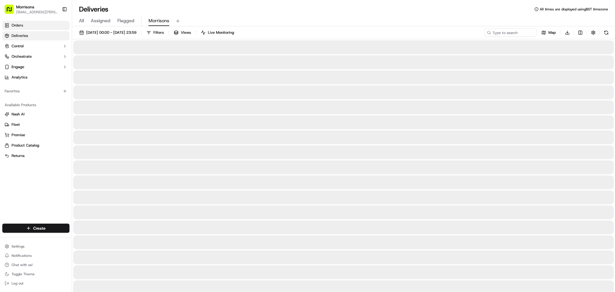
click at [25, 27] on link "Orders" at bounding box center [35, 25] width 67 height 9
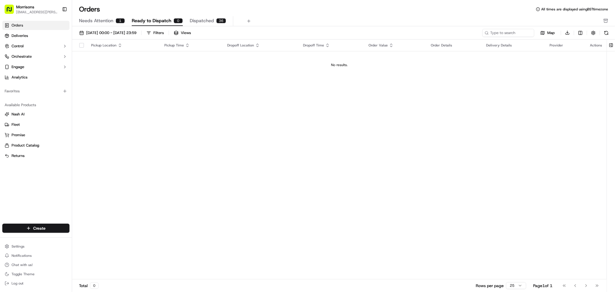
click at [197, 20] on span "Dispatched" at bounding box center [202, 20] width 24 height 7
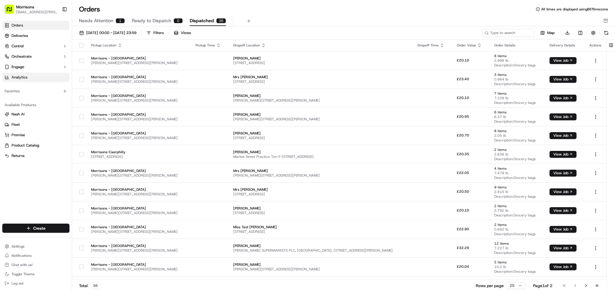
click at [28, 77] on link "Analytics" at bounding box center [35, 77] width 67 height 9
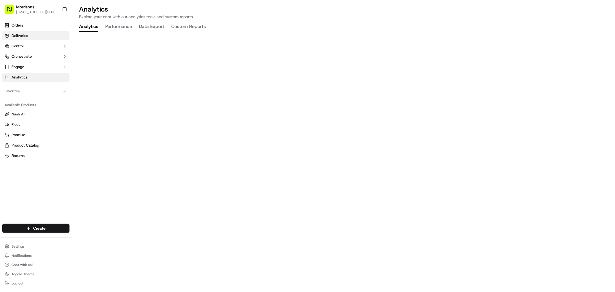
click at [20, 34] on span "Deliveries" at bounding box center [20, 35] width 16 height 5
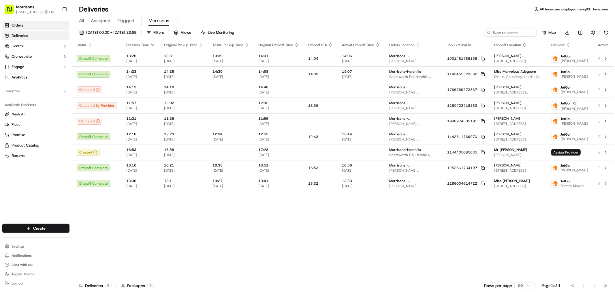
click at [18, 24] on span "Orders" at bounding box center [18, 25] width 12 height 5
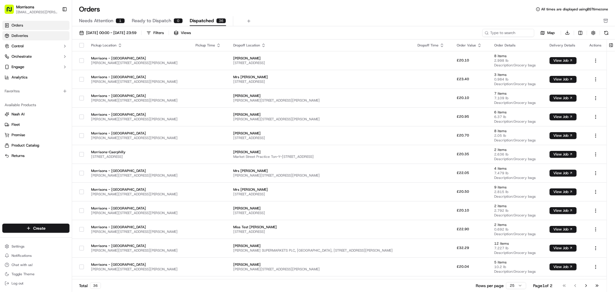
click at [19, 36] on span "Deliveries" at bounding box center [20, 35] width 16 height 5
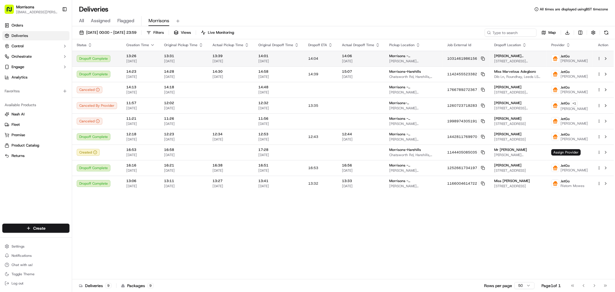
click at [160, 56] on td "13:31 21/09/2025" at bounding box center [183, 59] width 48 height 16
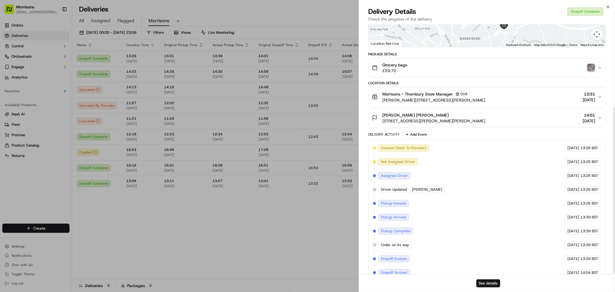
scroll to position [125, 0]
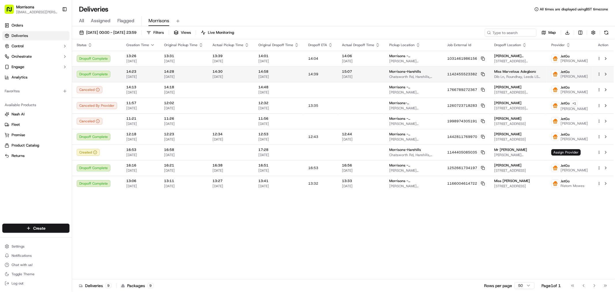
click at [258, 76] on div "14:58 20/09/2025" at bounding box center [278, 74] width 41 height 10
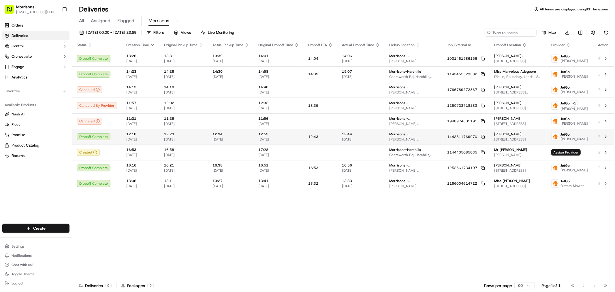
click at [208, 142] on td "12:34 19/09/2025" at bounding box center [231, 137] width 46 height 16
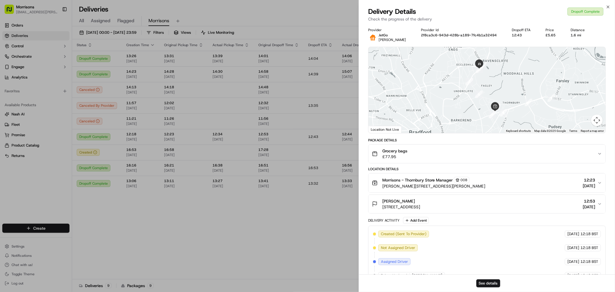
scroll to position [139, 0]
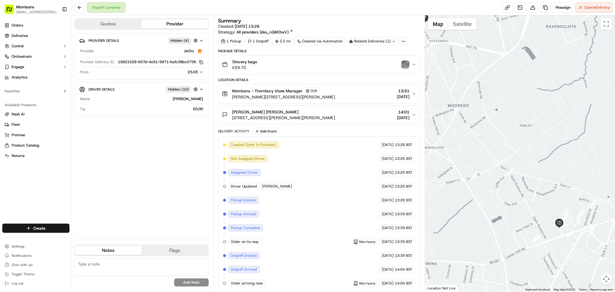
drag, startPoint x: 522, startPoint y: 169, endPoint x: 495, endPoint y: 142, distance: 38.9
click at [495, 142] on div at bounding box center [520, 153] width 190 height 276
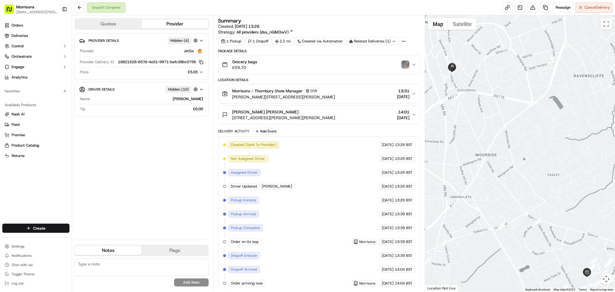
drag, startPoint x: 462, startPoint y: 117, endPoint x: 459, endPoint y: 94, distance: 23.5
click at [482, 143] on div at bounding box center [520, 153] width 190 height 276
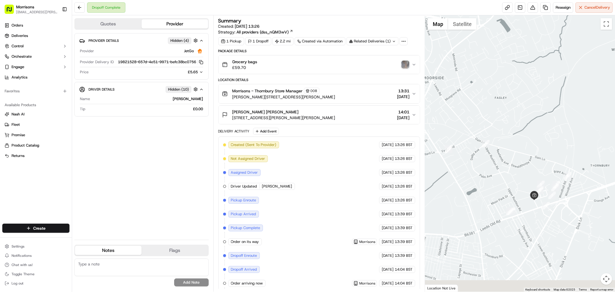
drag, startPoint x: 531, startPoint y: 176, endPoint x: 451, endPoint y: 76, distance: 128.7
click at [450, 76] on div at bounding box center [520, 153] width 190 height 276
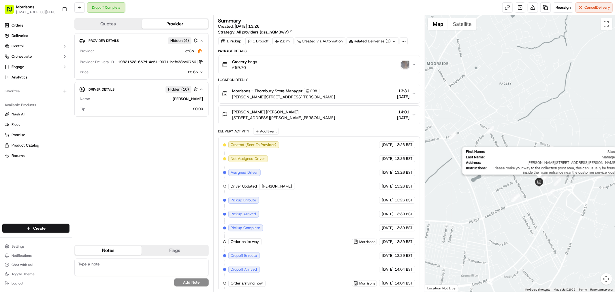
drag, startPoint x: 473, startPoint y: 98, endPoint x: 541, endPoint y: 185, distance: 110.5
click at [541, 185] on div "First Name : Store Last Name : Manager Address : Rushton Ave, Bradford, England…" at bounding box center [520, 153] width 190 height 276
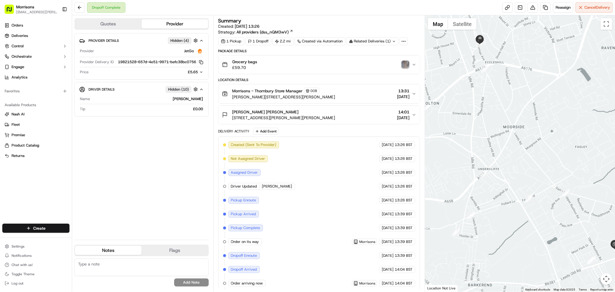
drag, startPoint x: 469, startPoint y: 114, endPoint x: 525, endPoint y: 147, distance: 65.6
click at [526, 154] on div at bounding box center [520, 153] width 190 height 276
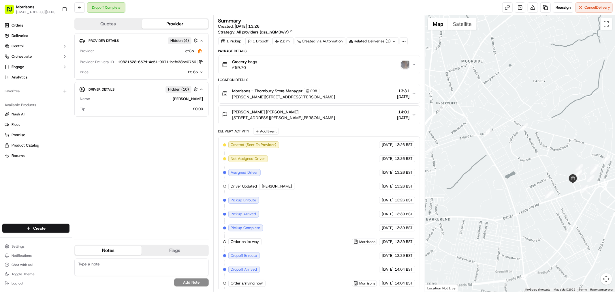
drag, startPoint x: 537, startPoint y: 162, endPoint x: 493, endPoint y: 94, distance: 80.8
click at [493, 94] on div at bounding box center [520, 153] width 190 height 276
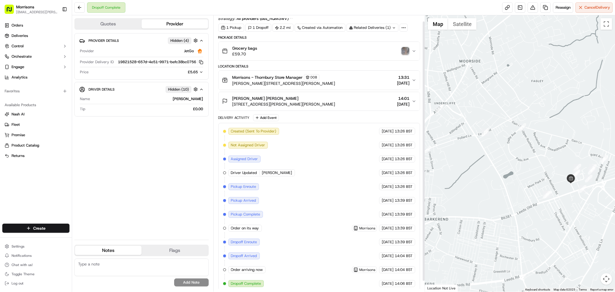
scroll to position [18, 0]
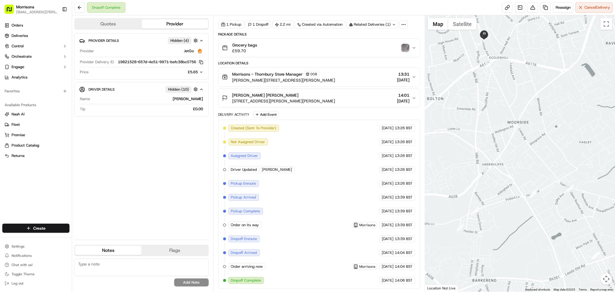
drag, startPoint x: 490, startPoint y: 119, endPoint x: 520, endPoint y: 125, distance: 30.3
click at [543, 186] on div at bounding box center [520, 153] width 190 height 276
click at [78, 10] on button at bounding box center [79, 7] width 10 height 10
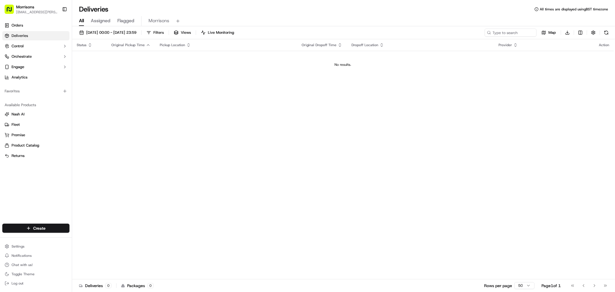
click at [160, 16] on button "Morrisons" at bounding box center [158, 21] width 21 height 10
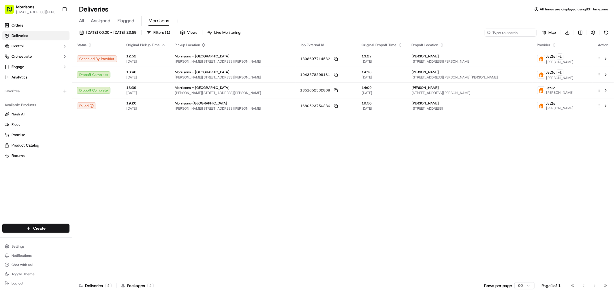
click at [188, 158] on div "Status Original Pickup Time Pickup Location Job External Id Original Dropoff Ti…" at bounding box center [343, 159] width 542 height 240
click at [581, 32] on html "Morrisons gemma.1.barlow@morrisonsplc.co.uk Toggle Sidebar Orders Deliveries Co…" at bounding box center [307, 146] width 615 height 292
click at [493, 34] on html "Morrisons gemma.1.barlow@morrisonsplc.co.uk Toggle Sidebar Orders Deliveries Co…" at bounding box center [307, 146] width 615 height 292
click at [493, 34] on input at bounding box center [501, 33] width 69 height 8
paste input "1142455523382"
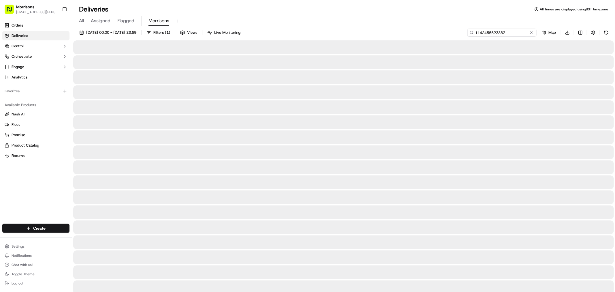
type input "1142455523382"
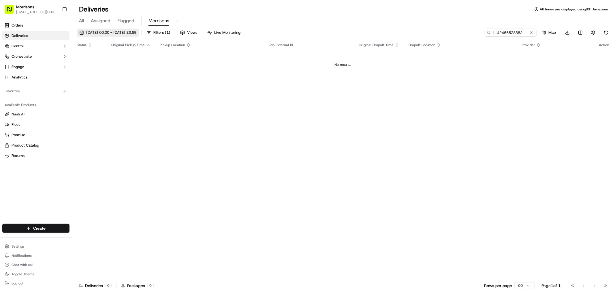
click at [136, 32] on span "[DATE] 00:00 - [DATE] 23:59" at bounding box center [111, 32] width 50 height 5
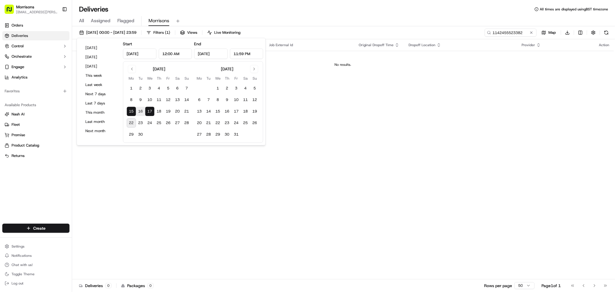
click at [131, 111] on button "15" at bounding box center [131, 111] width 9 height 9
click at [133, 126] on button "22" at bounding box center [131, 122] width 9 height 9
type input "[DATE]"
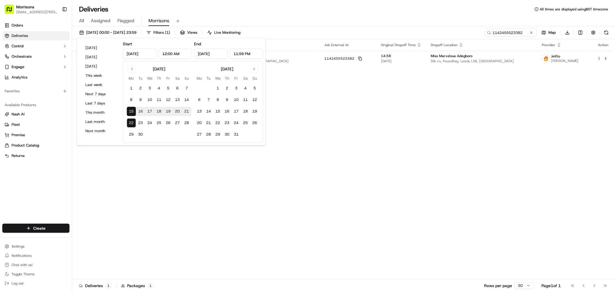
click at [430, 93] on div "Status Original Pickup Time Pickup Location Job External Id Original Dropoff Ti…" at bounding box center [343, 159] width 542 height 240
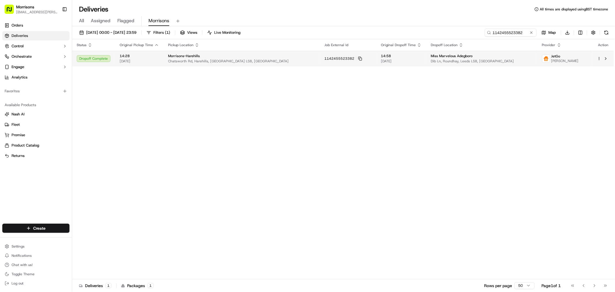
click at [151, 64] on td "14:28 20/09/2025" at bounding box center [139, 59] width 48 height 16
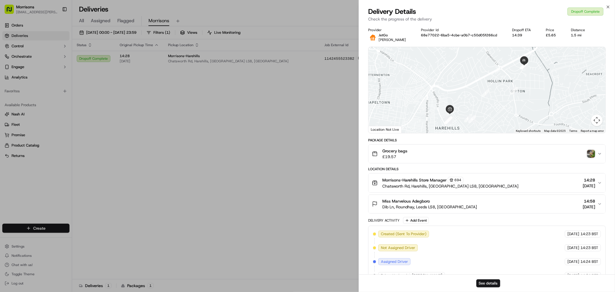
click at [592, 150] on img "button" at bounding box center [591, 154] width 8 height 8
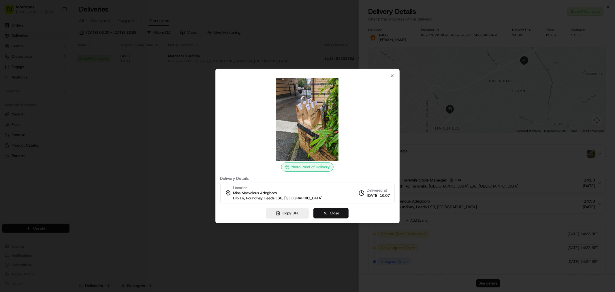
click at [314, 212] on button "Close" at bounding box center [330, 213] width 35 height 10
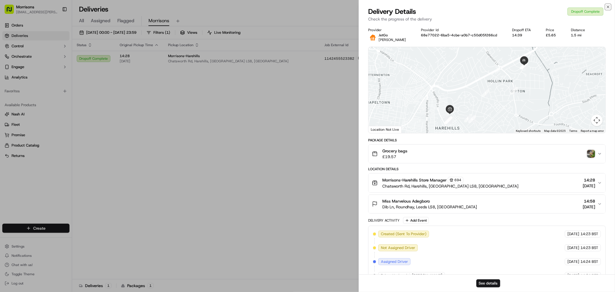
click at [607, 6] on icon "button" at bounding box center [608, 7] width 5 height 5
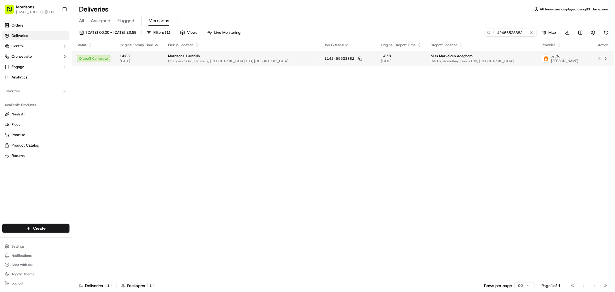
click at [561, 61] on div "JetGo Shahtazur Milton" at bounding box center [565, 58] width 46 height 9
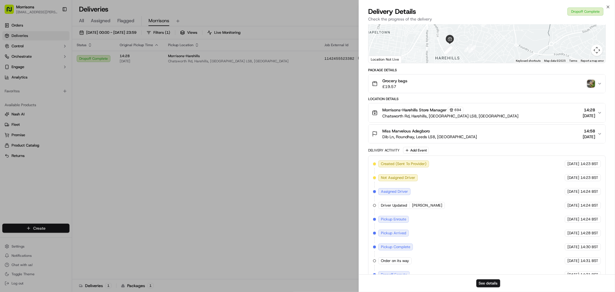
scroll to position [125, 0]
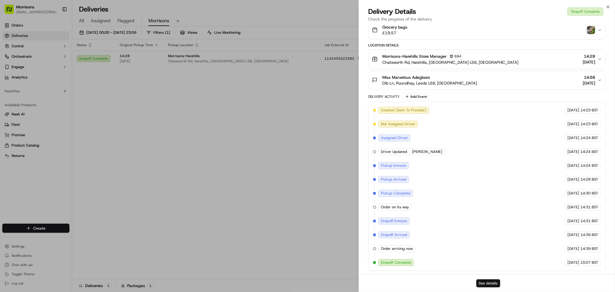
click at [492, 282] on button "See details" at bounding box center [488, 283] width 24 height 8
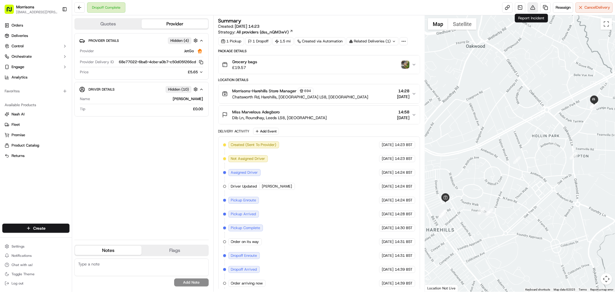
click at [529, 9] on button at bounding box center [532, 7] width 10 height 10
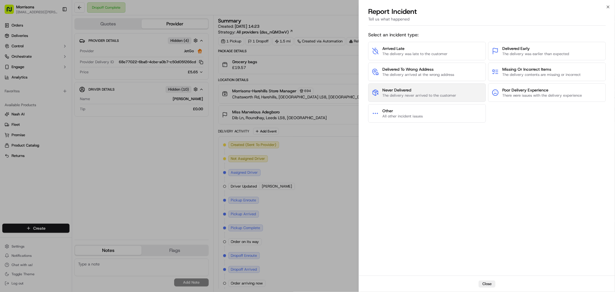
click at [438, 94] on span "The delivery never arrived to the customer" at bounding box center [419, 95] width 74 height 5
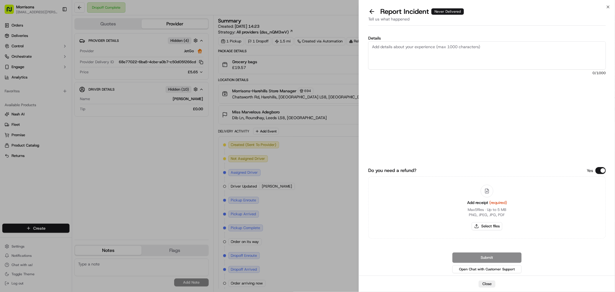
click at [447, 55] on textarea "Details" at bounding box center [487, 55] width 238 height 28
type textarea "This order was left unattended and the customer has complained and requested a …"
click at [490, 257] on div "Submit Open Chat with Customer Support" at bounding box center [487, 263] width 238 height 22
click at [487, 259] on div "Submit Open Chat with Customer Support" at bounding box center [487, 263] width 238 height 22
click at [485, 261] on div "Submit Open Chat with Customer Support" at bounding box center [487, 263] width 238 height 22
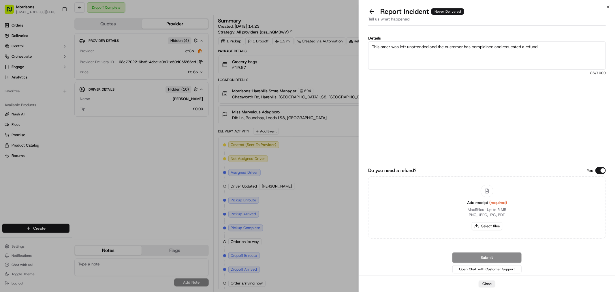
click at [484, 257] on div "Submit Open Chat with Customer Support" at bounding box center [487, 263] width 238 height 22
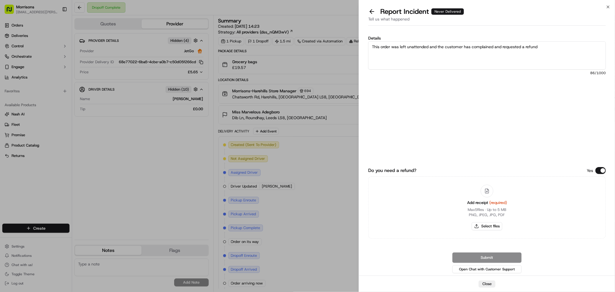
click at [455, 203] on div "Add receipt (required) Max 5 files ∙ Up to 5 MB PNG, JPEG, JPG, PDF Select files" at bounding box center [487, 207] width 238 height 62
click at [483, 225] on button "Select files" at bounding box center [487, 226] width 31 height 8
click at [487, 226] on button "Select files" at bounding box center [487, 226] width 31 height 8
click at [488, 226] on button "Select files" at bounding box center [487, 226] width 31 height 8
type input "C:\fakepath\Screenshot 2025-09-22 143314.png"
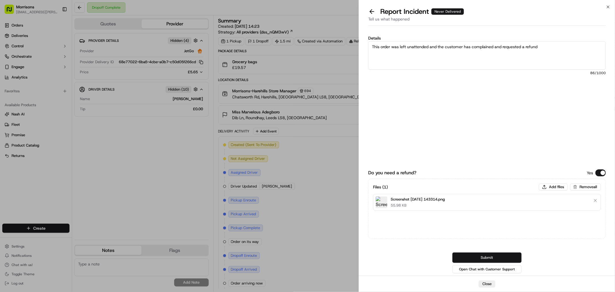
click at [484, 258] on button "Submit" at bounding box center [486, 257] width 69 height 10
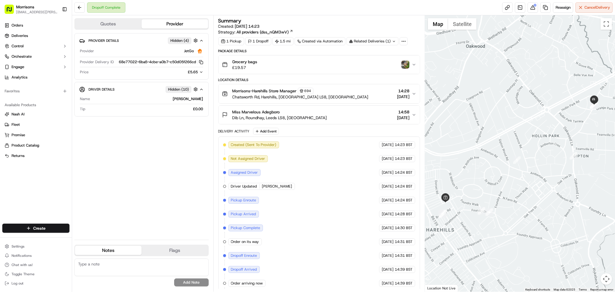
click at [405, 63] on img "button" at bounding box center [405, 65] width 8 height 8
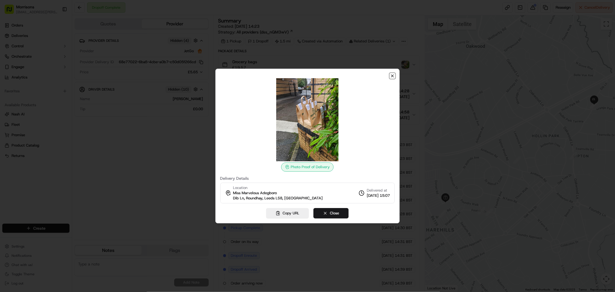
click at [391, 76] on icon "button" at bounding box center [392, 76] width 5 height 5
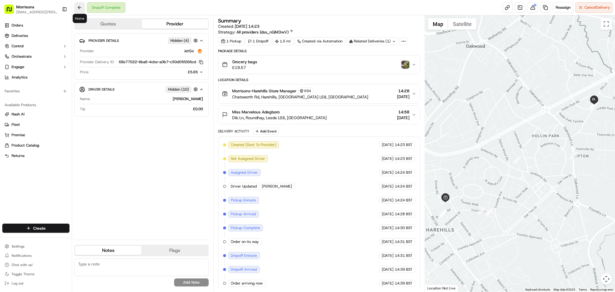
click at [77, 6] on button at bounding box center [79, 7] width 10 height 10
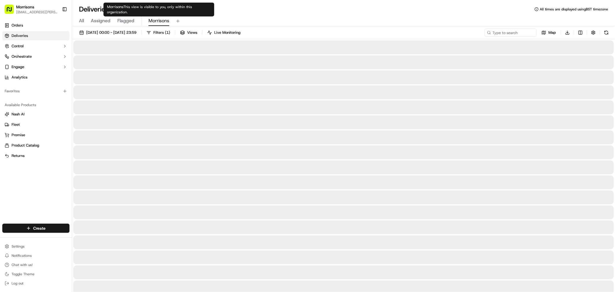
click at [164, 21] on span "Morrisons" at bounding box center [158, 20] width 21 height 7
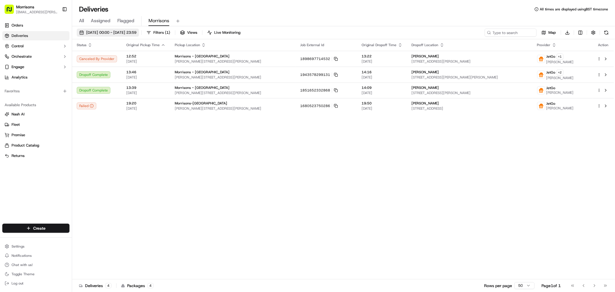
click at [88, 32] on span "15/09/2025 00:00 - 17/09/2025 23:59" at bounding box center [111, 32] width 50 height 5
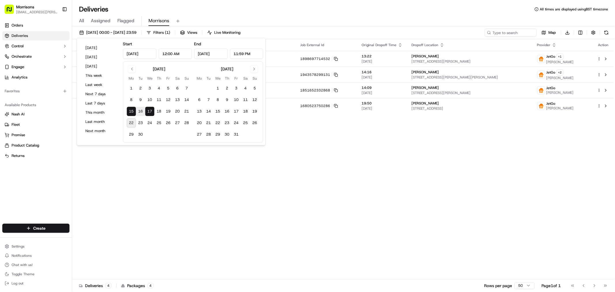
click at [131, 112] on button "15" at bounding box center [131, 111] width 9 height 9
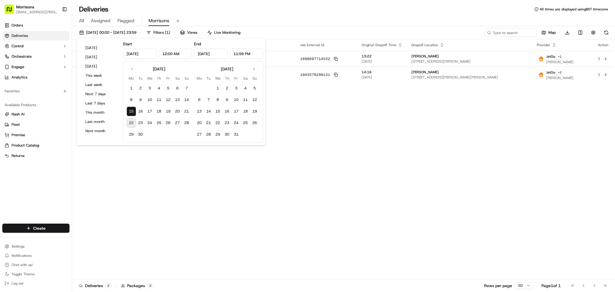
click at [133, 122] on button "22" at bounding box center [131, 122] width 9 height 9
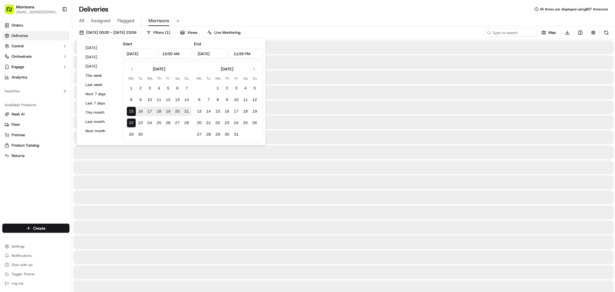
type input "Sep 22, 2025"
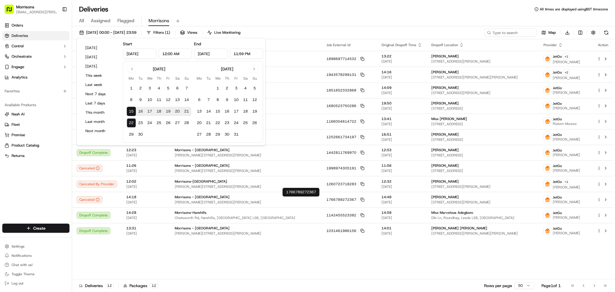
click at [424, 27] on div "15/09/2025 00:00 - 22/09/2025 23:59 Filters ( 1 ) Views Live Monitoring Map Dow…" at bounding box center [343, 159] width 543 height 267
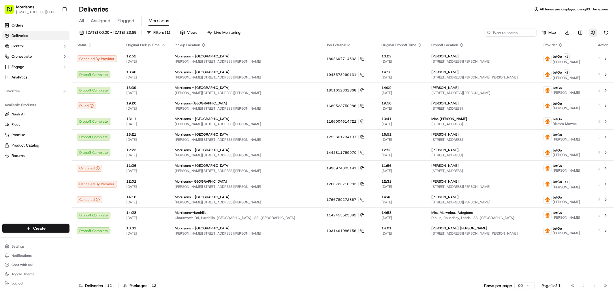
click at [593, 35] on button "button" at bounding box center [593, 33] width 8 height 8
click at [358, 34] on div "15/09/2025 00:00 - 22/09/2025 23:59 Filters ( 1 ) Views Live Monitoring Map Dow…" at bounding box center [343, 34] width 543 height 11
click at [155, 16] on button "Morrisons" at bounding box center [158, 21] width 21 height 10
click at [151, 19] on span "Morrisons" at bounding box center [158, 20] width 21 height 7
click at [590, 33] on button "button" at bounding box center [593, 33] width 8 height 8
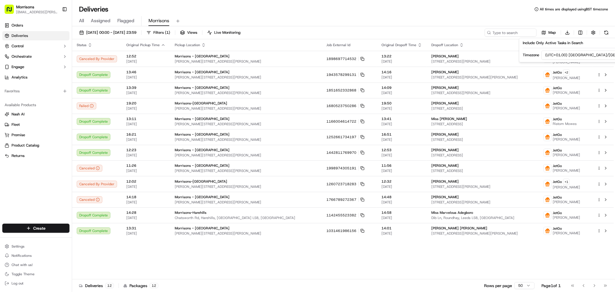
click at [530, 19] on div "All Assigned Flagged Morrisons" at bounding box center [343, 21] width 543 height 10
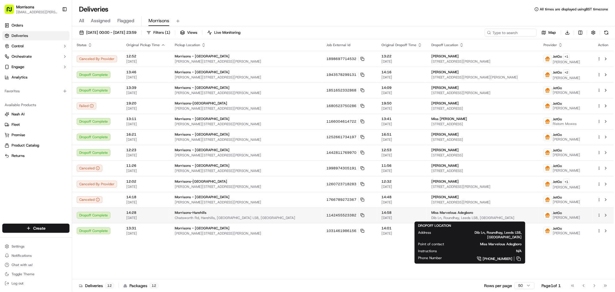
click at [431, 213] on span "Miss Marvelous Adegboro" at bounding box center [452, 212] width 42 height 5
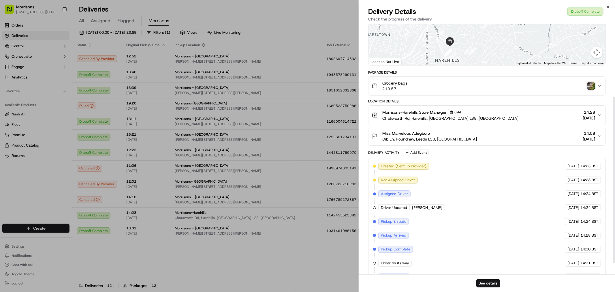
scroll to position [125, 0]
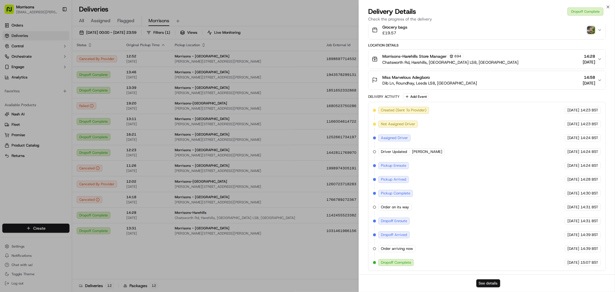
click at [489, 285] on button "See details" at bounding box center [488, 283] width 24 height 8
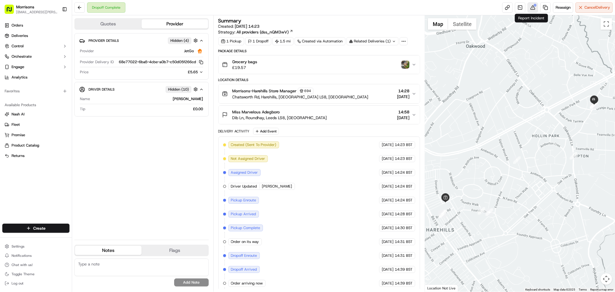
click at [532, 8] on button at bounding box center [532, 7] width 10 height 10
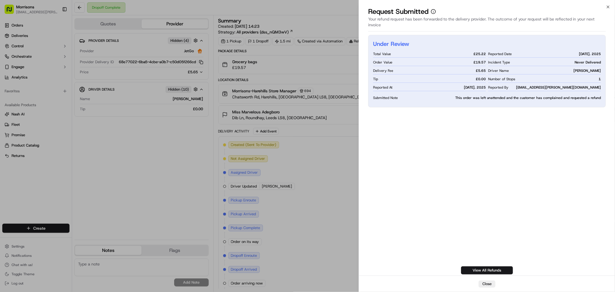
drag, startPoint x: 486, startPoint y: 282, endPoint x: 443, endPoint y: 278, distance: 43.2
click at [443, 279] on div "Close" at bounding box center [487, 283] width 256 height 16
click at [477, 267] on link "View All Refunds" at bounding box center [487, 270] width 52 height 8
